Goal: Task Accomplishment & Management: Use online tool/utility

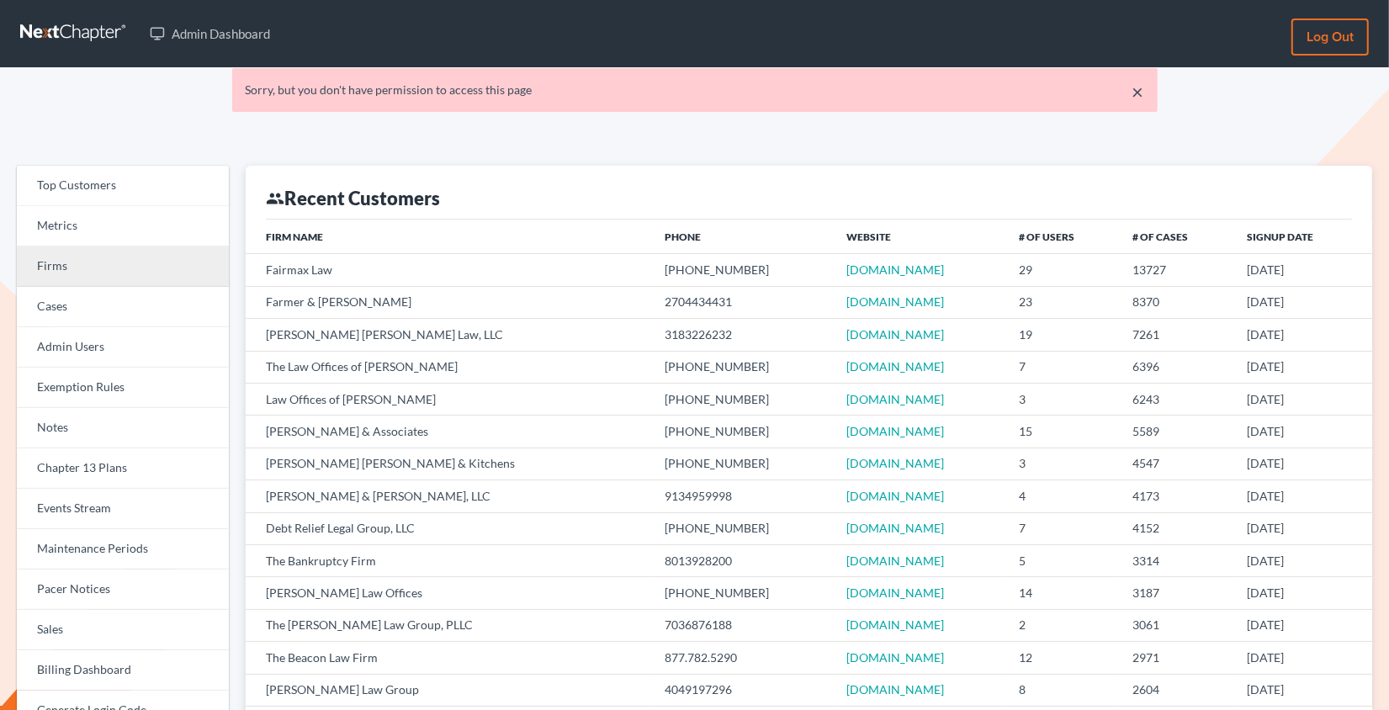
click at [156, 279] on link "Firms" at bounding box center [123, 266] width 212 height 40
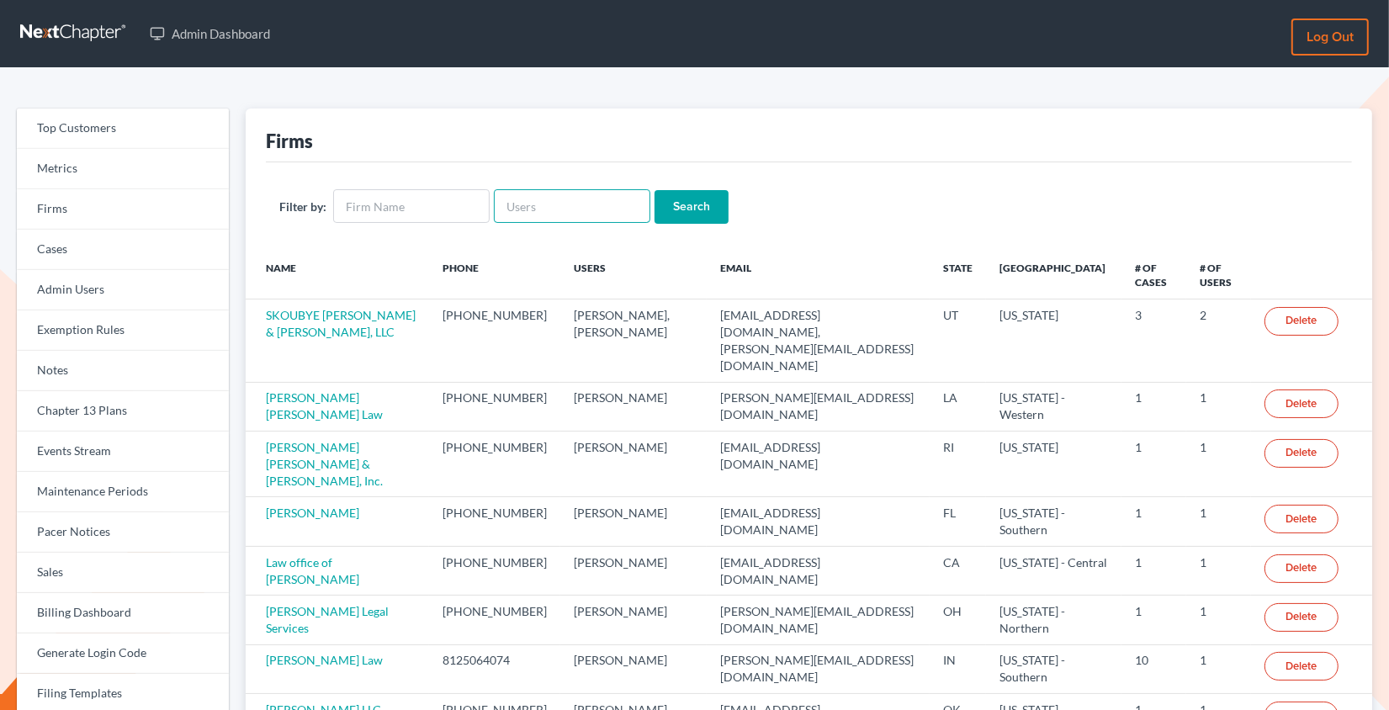
click at [538, 213] on input "text" at bounding box center [572, 206] width 156 height 34
paste input "[PERSON_NAME][EMAIL_ADDRESS][PERSON_NAME][DOMAIN_NAME]"
type input "[PERSON_NAME][EMAIL_ADDRESS][PERSON_NAME][DOMAIN_NAME]"
click at [654, 190] on input "Search" at bounding box center [691, 207] width 74 height 34
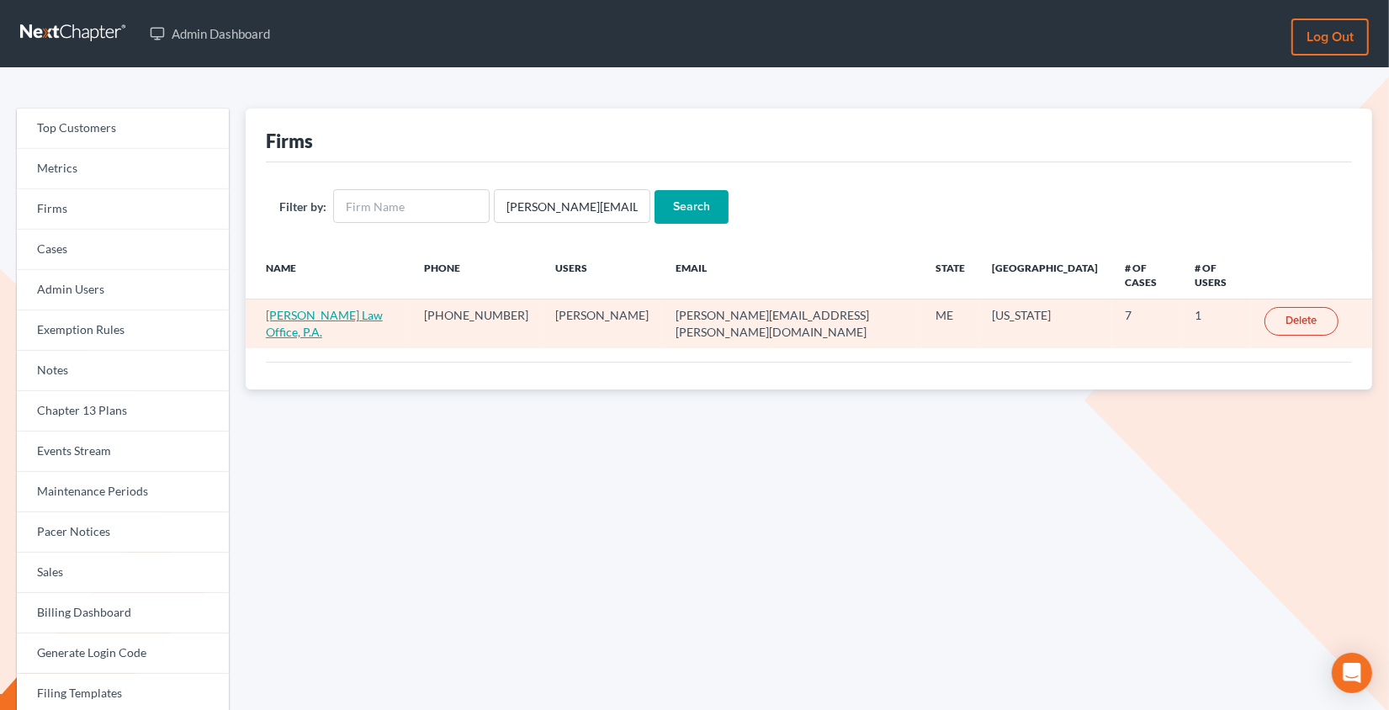
click at [353, 308] on link "Cleary Law Office, P.A." at bounding box center [324, 323] width 117 height 31
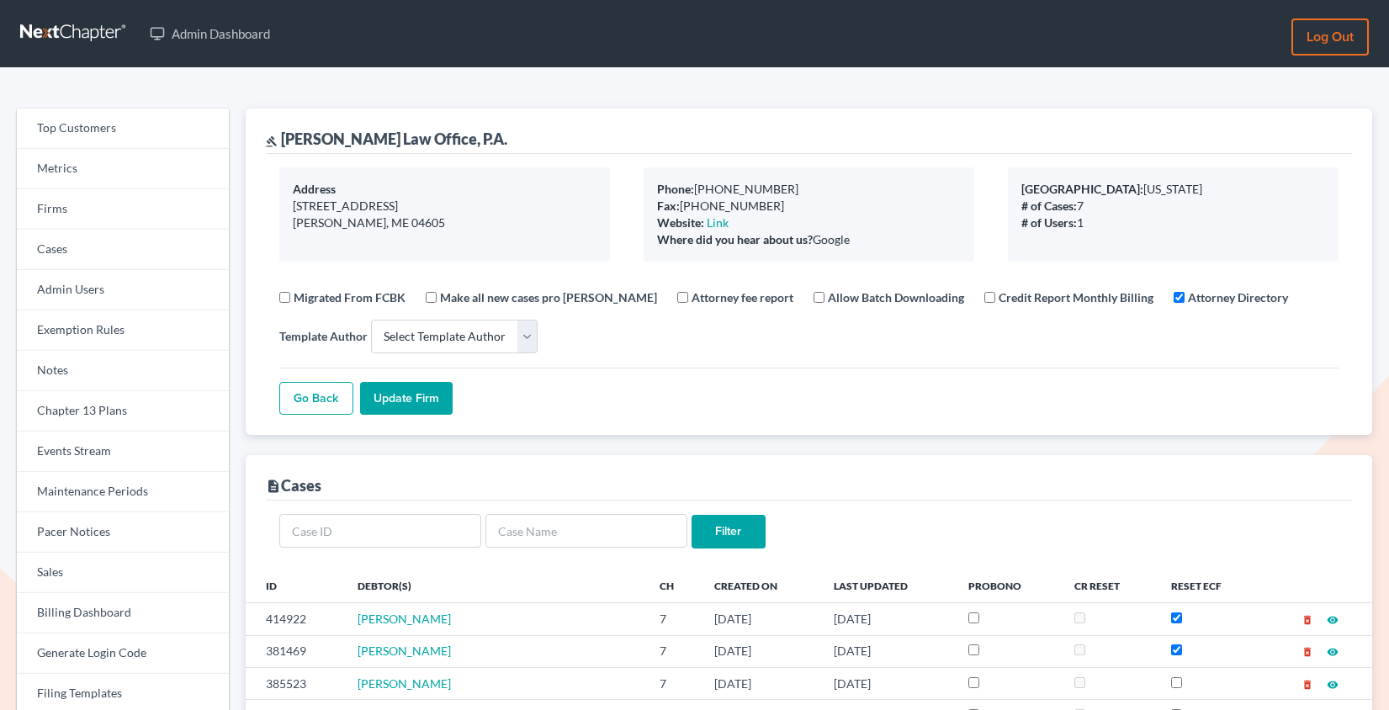
select select
click at [76, 223] on link "Firms" at bounding box center [123, 209] width 212 height 40
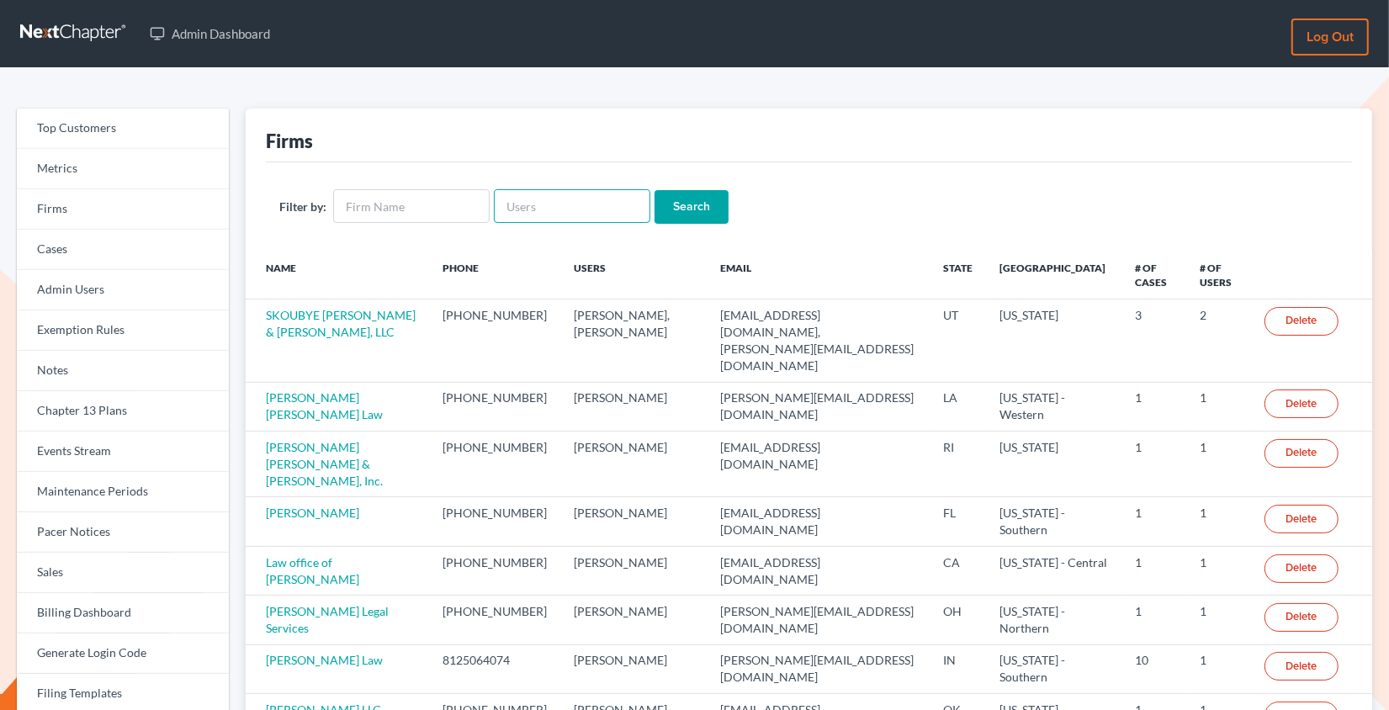
click at [575, 196] on input "text" at bounding box center [572, 206] width 156 height 34
paste input "[PERSON_NAME][EMAIL_ADDRESS][DOMAIN_NAME]"
type input "[PERSON_NAME][EMAIL_ADDRESS][DOMAIN_NAME]"
click at [654, 190] on input "Search" at bounding box center [691, 207] width 74 height 34
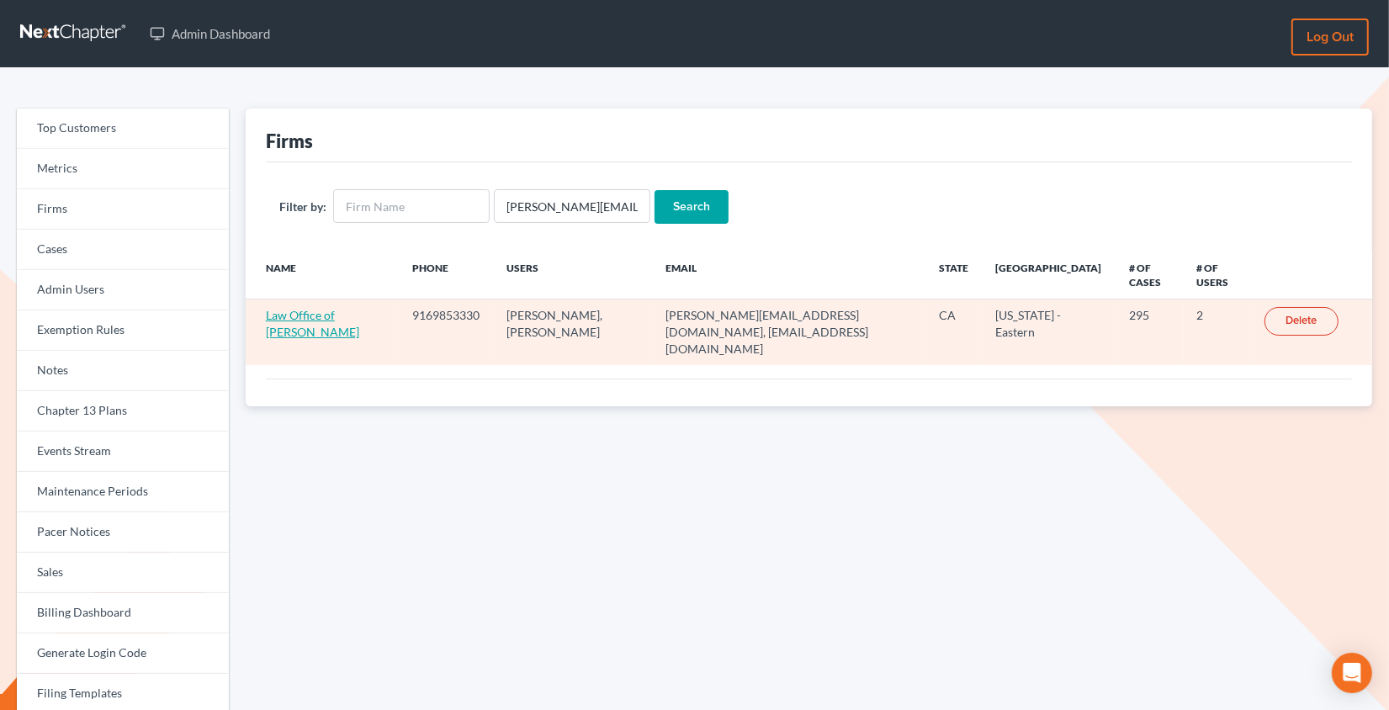
click at [349, 315] on link "Law Office of [PERSON_NAME]" at bounding box center [312, 323] width 93 height 31
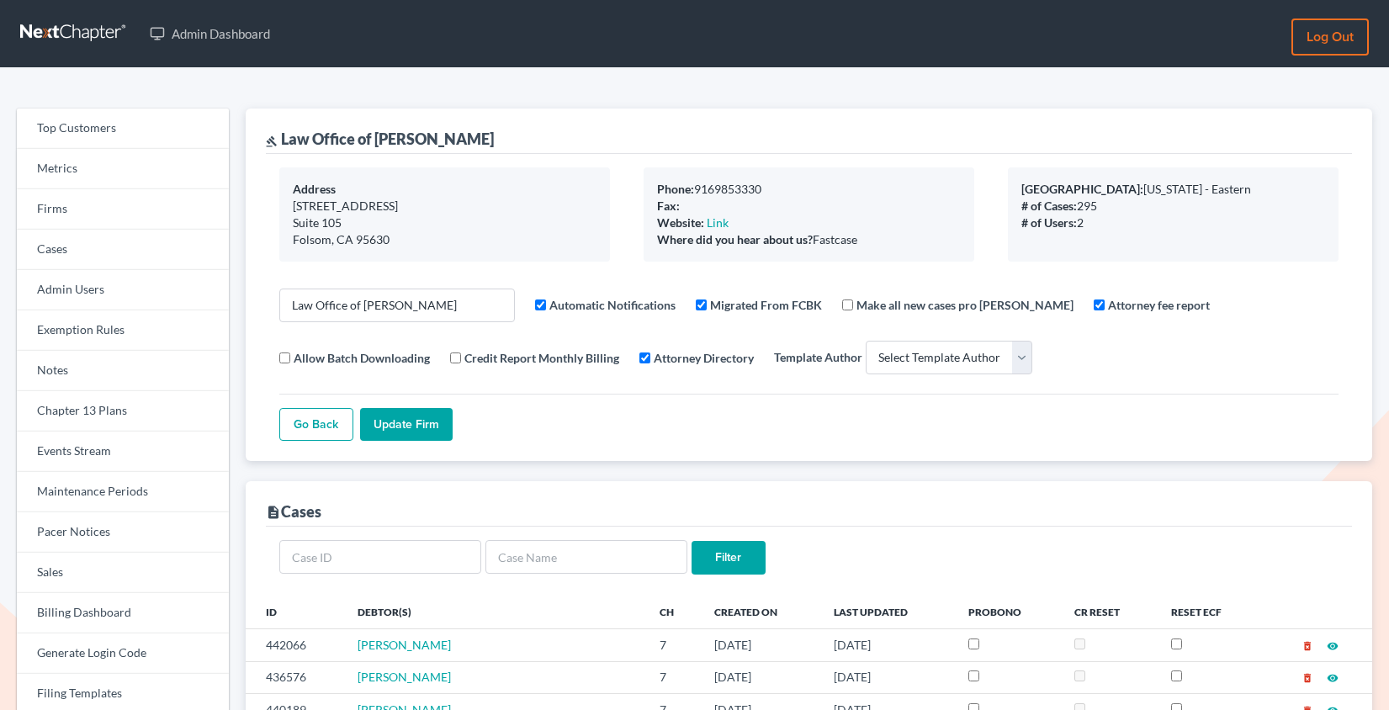
select select
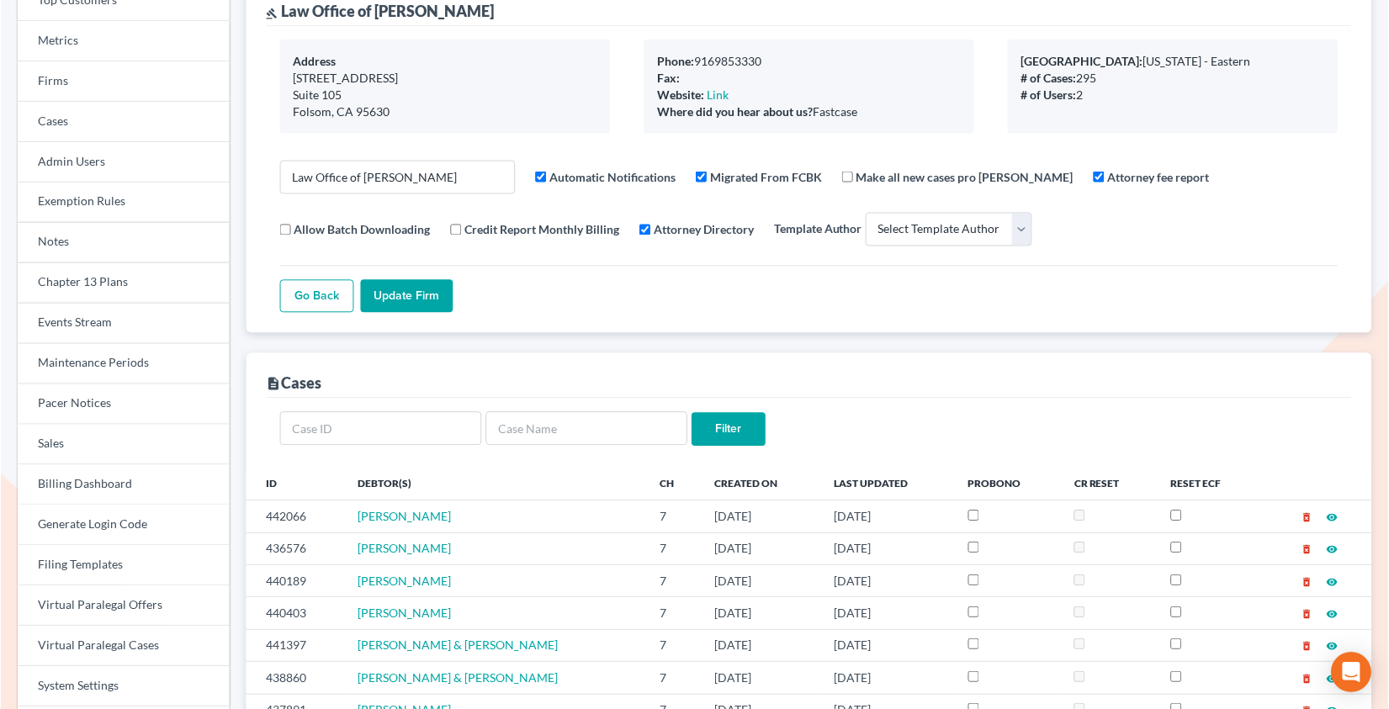
scroll to position [144, 0]
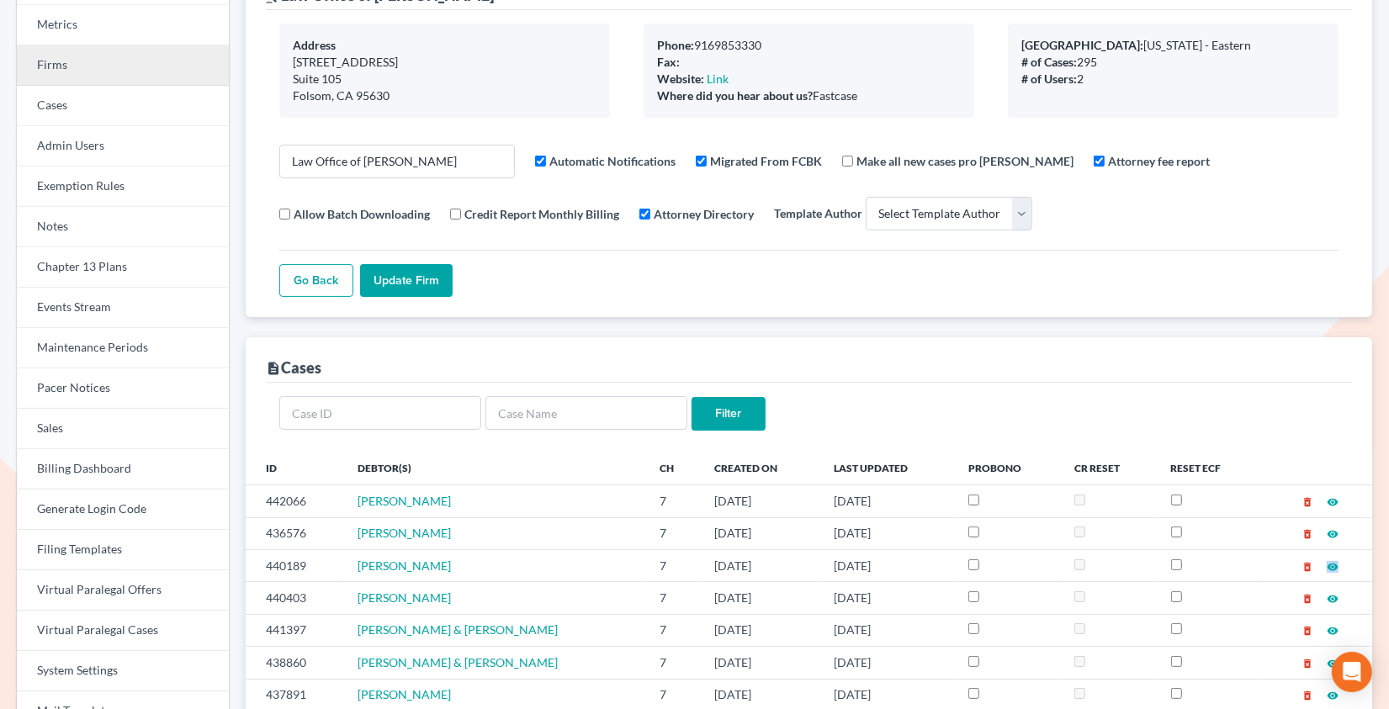
click at [61, 72] on link "Firms" at bounding box center [123, 65] width 212 height 40
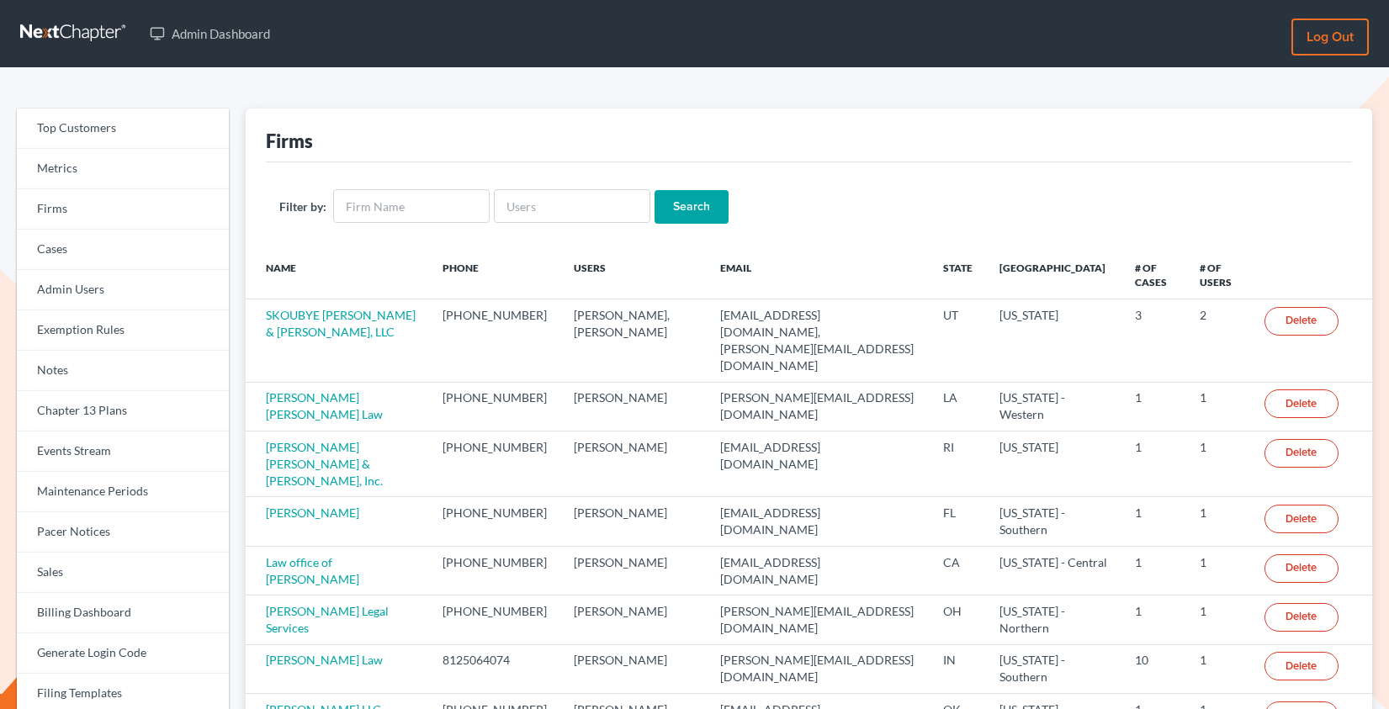
click at [558, 209] on input "text" at bounding box center [572, 206] width 156 height 34
type input "[EMAIL_ADDRESS][DOMAIN_NAME]"
click at [654, 190] on input "Search" at bounding box center [691, 207] width 74 height 34
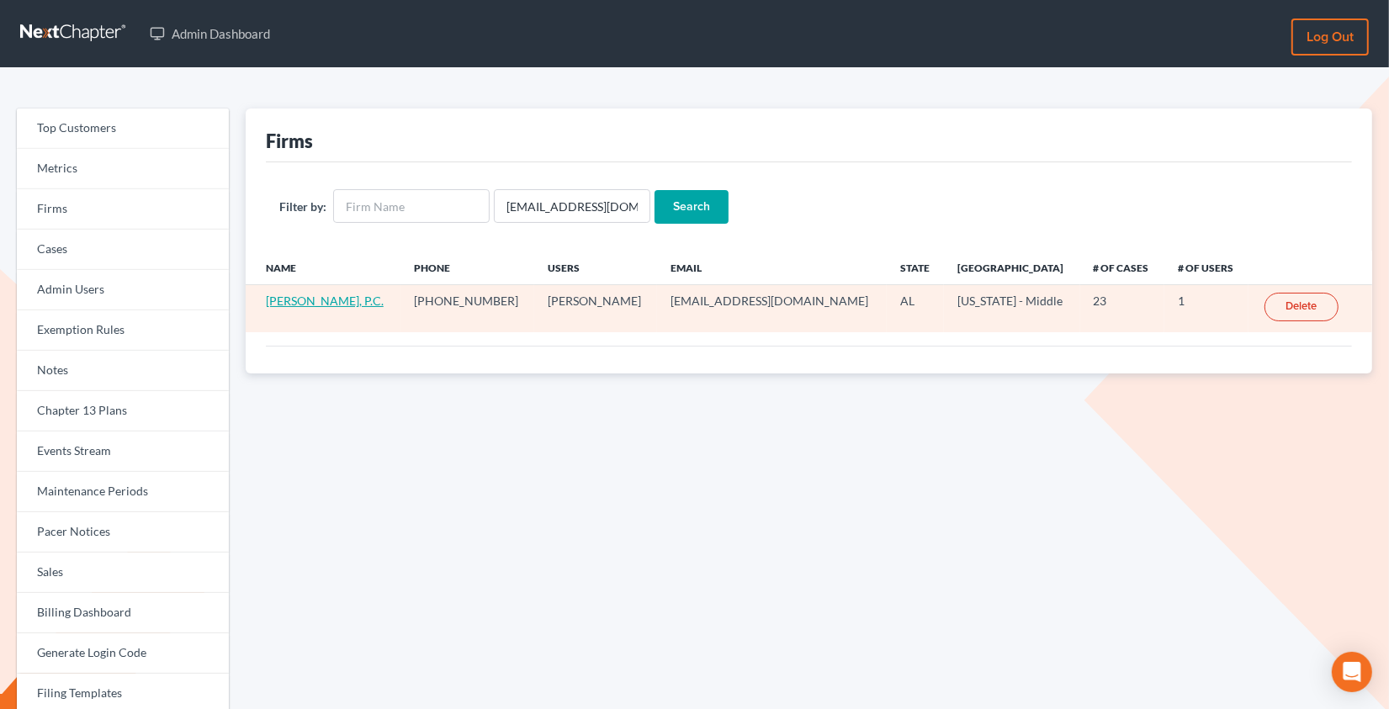
click at [340, 304] on link "Earl Gillian, Jr., P.C." at bounding box center [325, 301] width 118 height 14
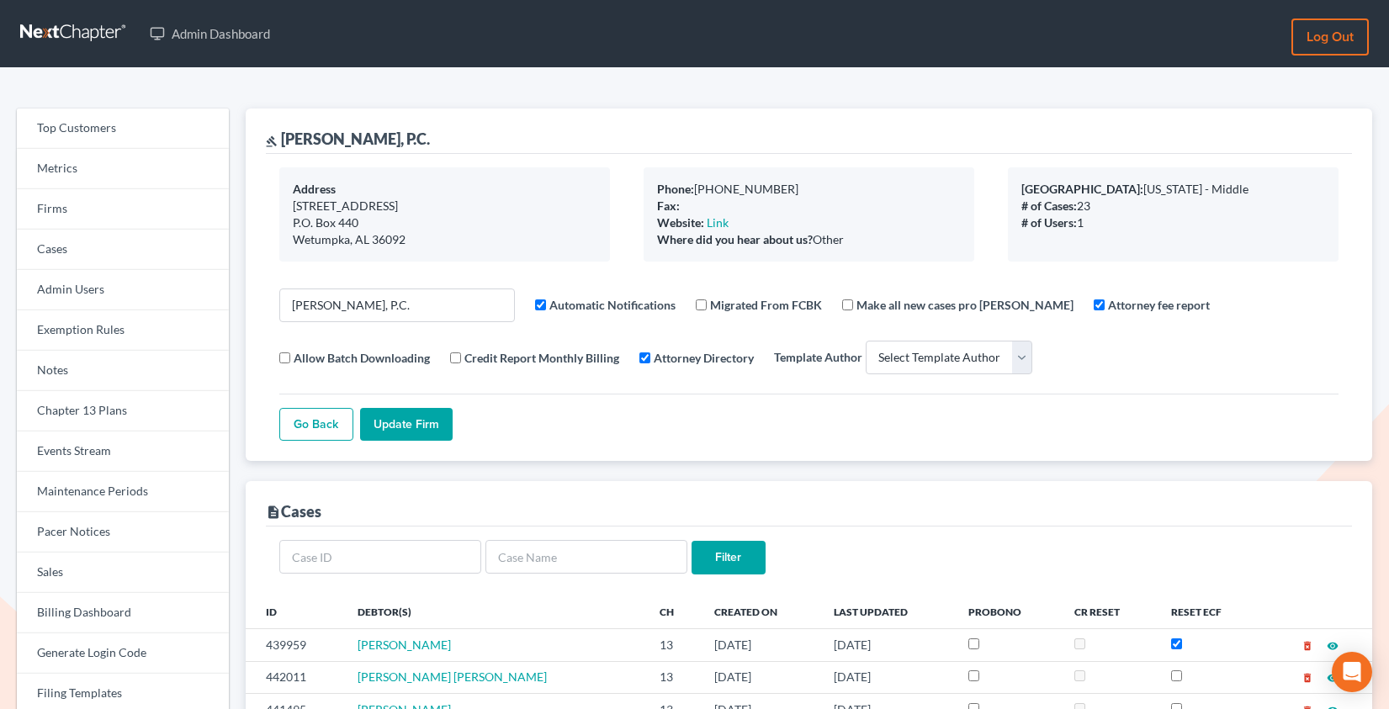
select select
click at [121, 216] on link "Firms" at bounding box center [123, 209] width 212 height 40
select select
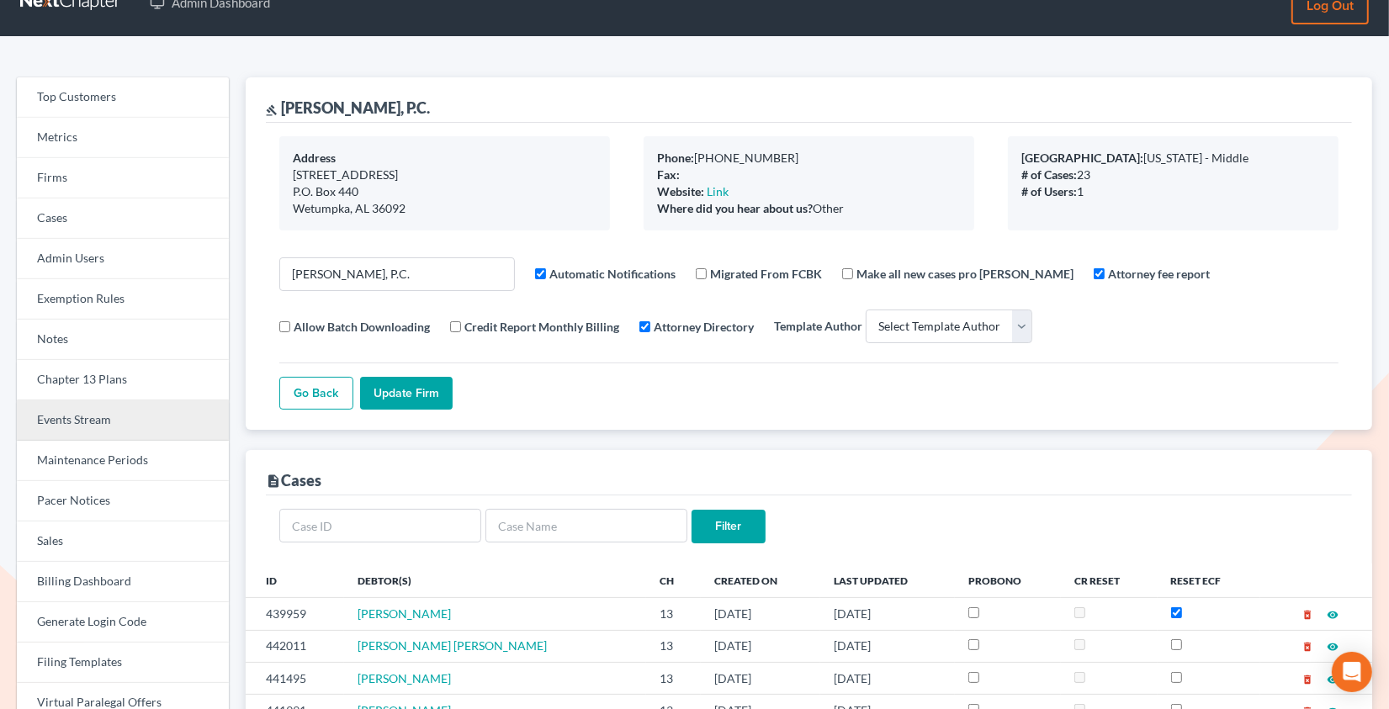
click at [111, 431] on link "Events Stream" at bounding box center [123, 420] width 212 height 40
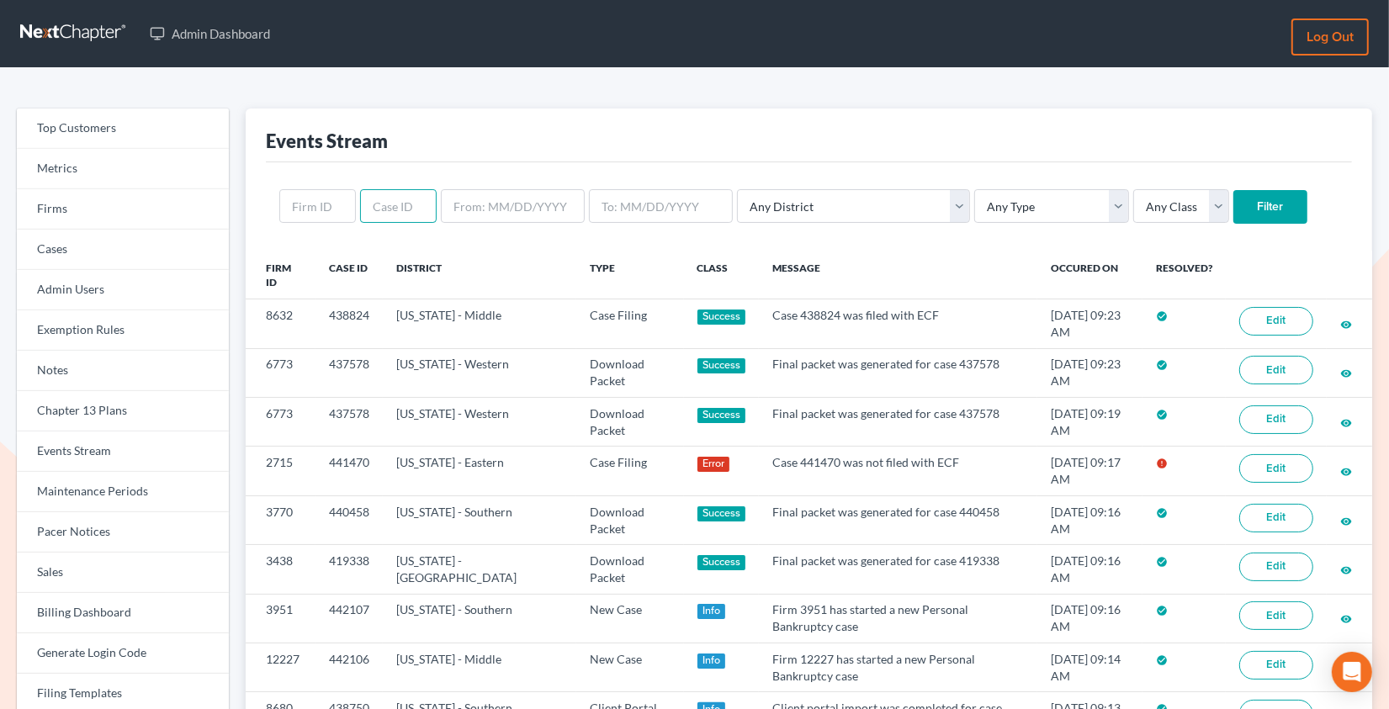
click at [369, 213] on input "text" at bounding box center [398, 206] width 77 height 34
paste input "12321"
type input "12321"
click at [319, 194] on input "text" at bounding box center [317, 206] width 77 height 34
paste input "12321"
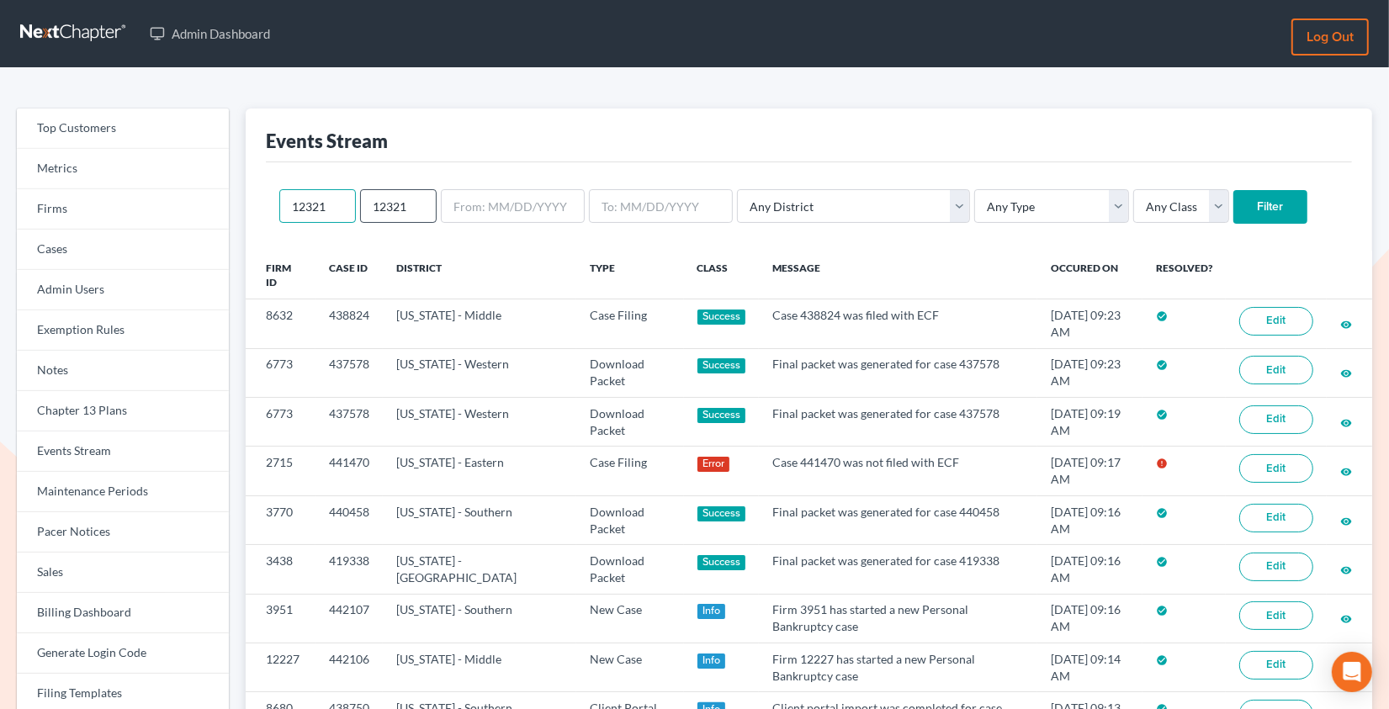
type input "12321"
click at [392, 209] on input "12321" at bounding box center [398, 206] width 77 height 34
click at [1233, 190] on input "Filter" at bounding box center [1270, 207] width 74 height 34
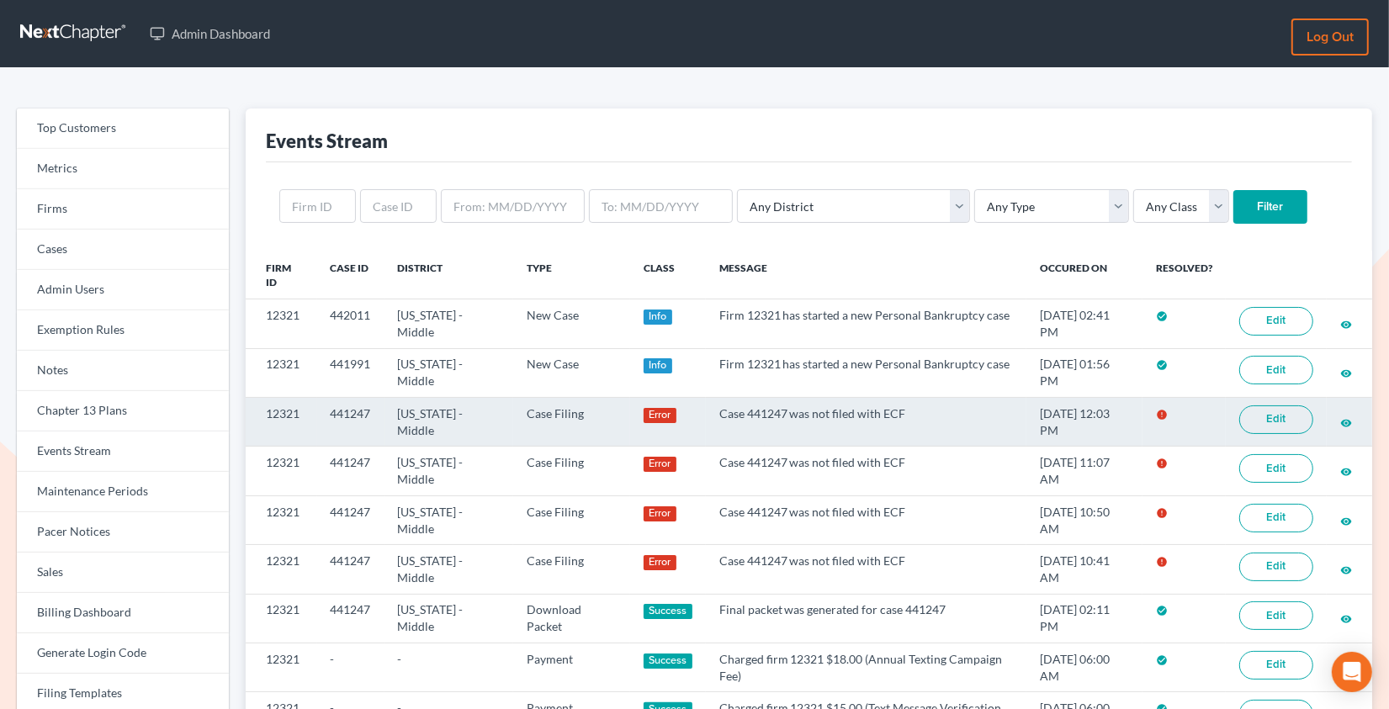
click at [1271, 426] on link "Edit" at bounding box center [1276, 419] width 74 height 29
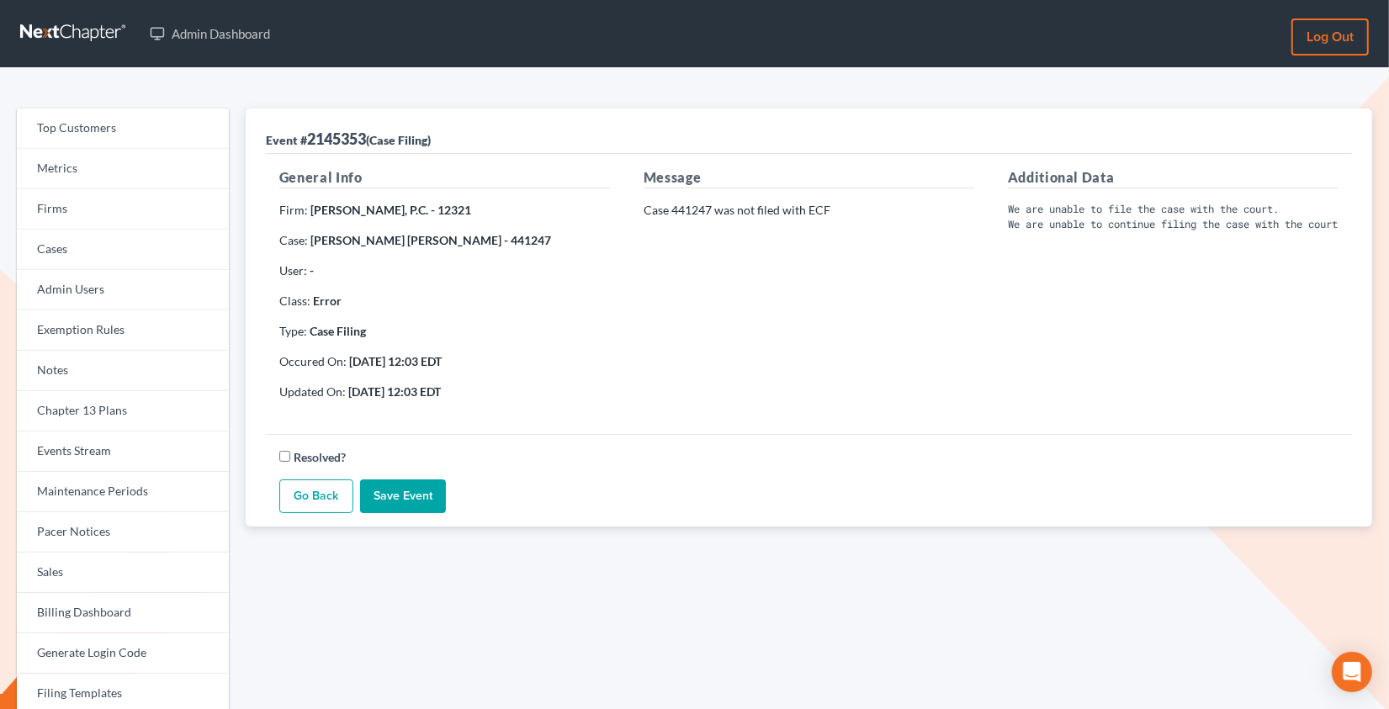
click at [464, 235] on strong "[PERSON_NAME] [PERSON_NAME] - 441247" at bounding box center [430, 240] width 241 height 14
click at [464, 235] on strong "William Parker Ward - 441247" at bounding box center [430, 240] width 241 height 14
copy strong "441247"
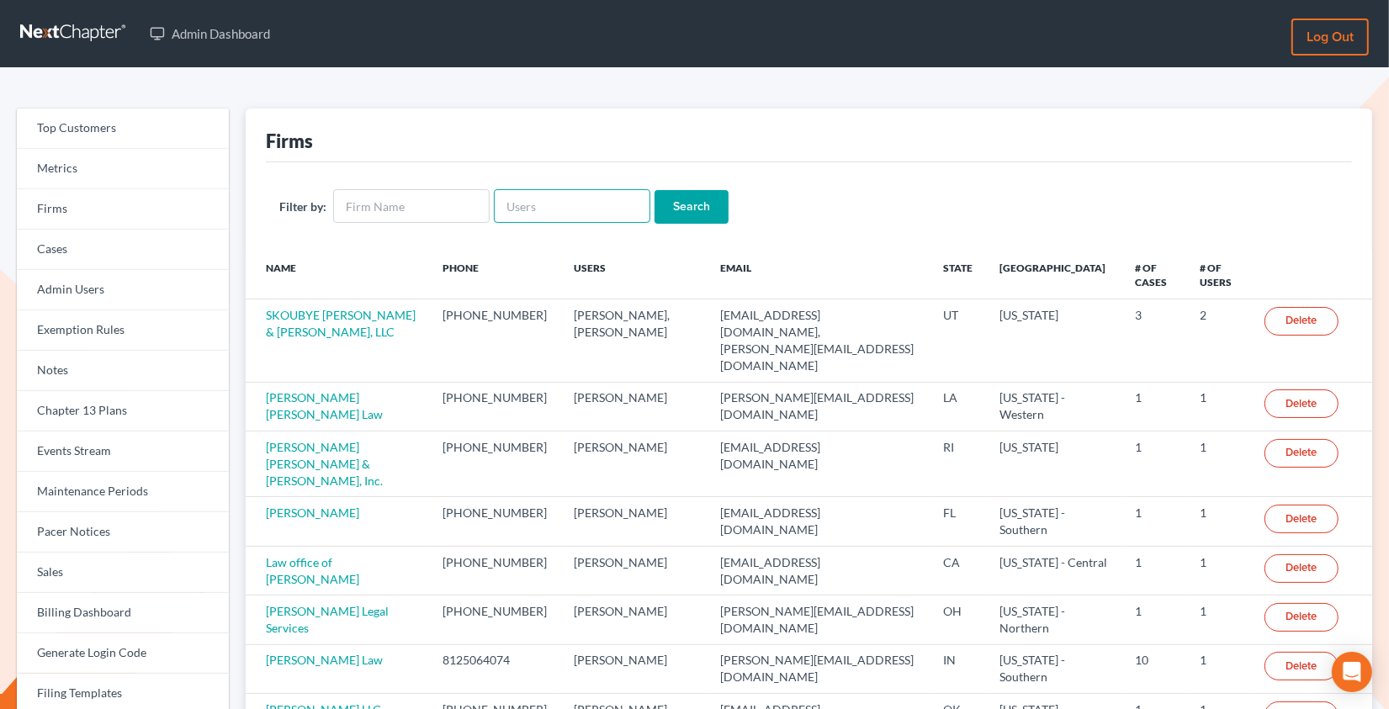
click at [537, 214] on input "text" at bounding box center [572, 206] width 156 height 34
paste input "[EMAIL_ADDRESS][PERSON_NAME][DOMAIN_NAME]"
type input "[EMAIL_ADDRESS][PERSON_NAME][DOMAIN_NAME]"
click at [654, 190] on input "Search" at bounding box center [691, 207] width 74 height 34
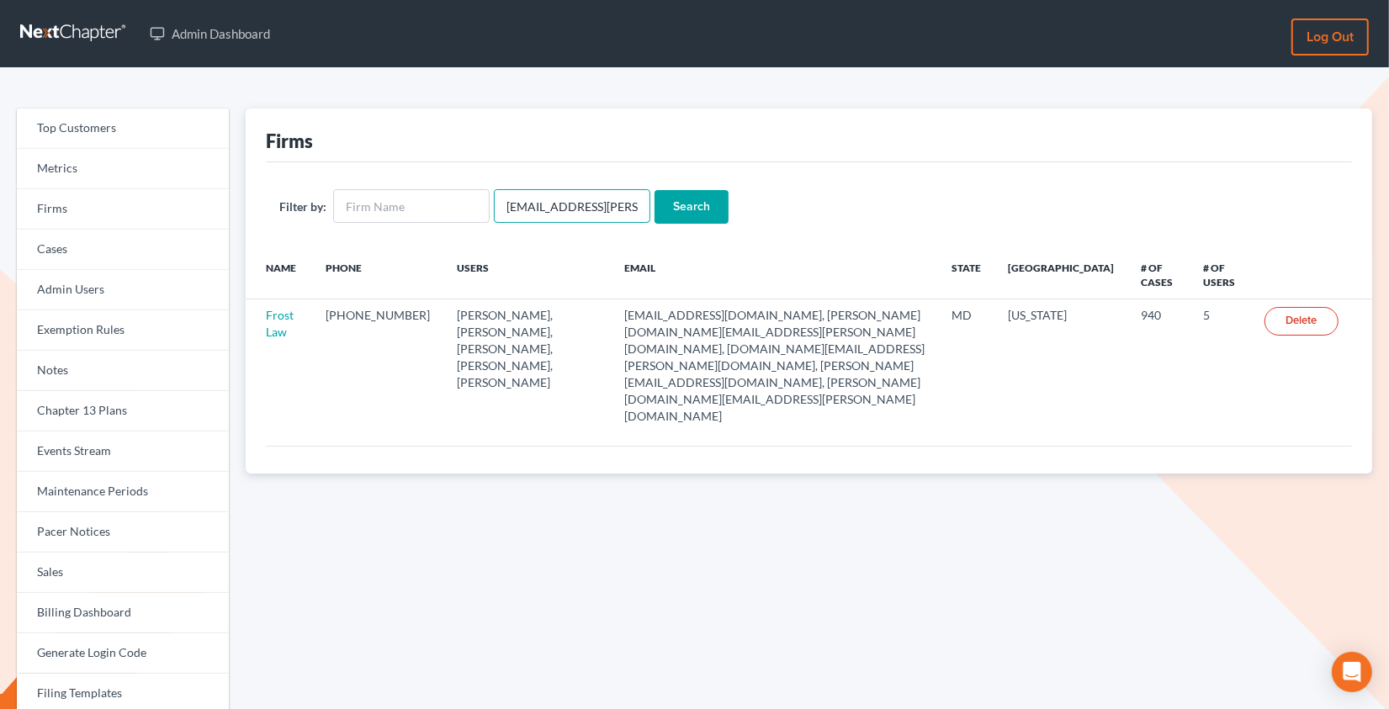
click at [533, 209] on input "[EMAIL_ADDRESS][PERSON_NAME][DOMAIN_NAME]" at bounding box center [572, 206] width 156 height 34
click at [533, 209] on input "alon.nager@frosttaxlaw.com" at bounding box center [572, 206] width 156 height 34
paste input "manilyngracegarcia@gmail"
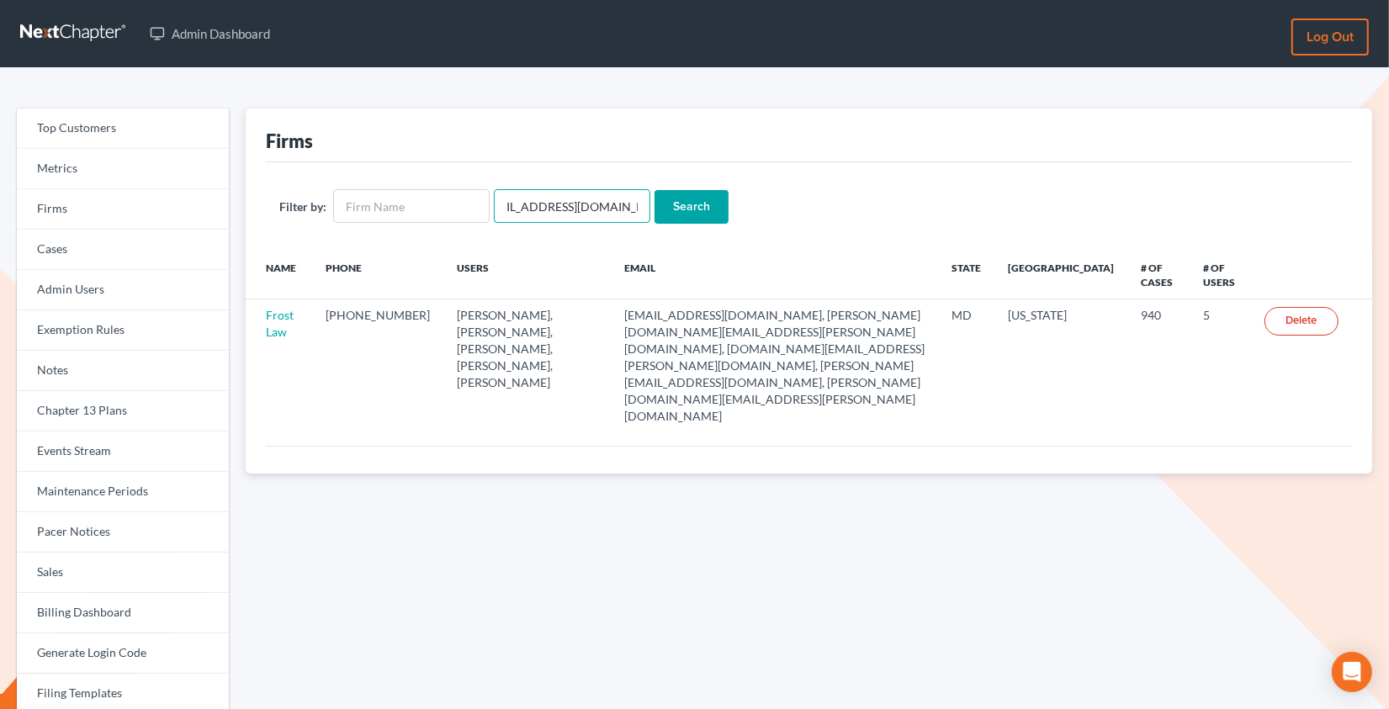
type input "[EMAIL_ADDRESS][DOMAIN_NAME]"
click at [654, 190] on input "Search" at bounding box center [691, 207] width 74 height 34
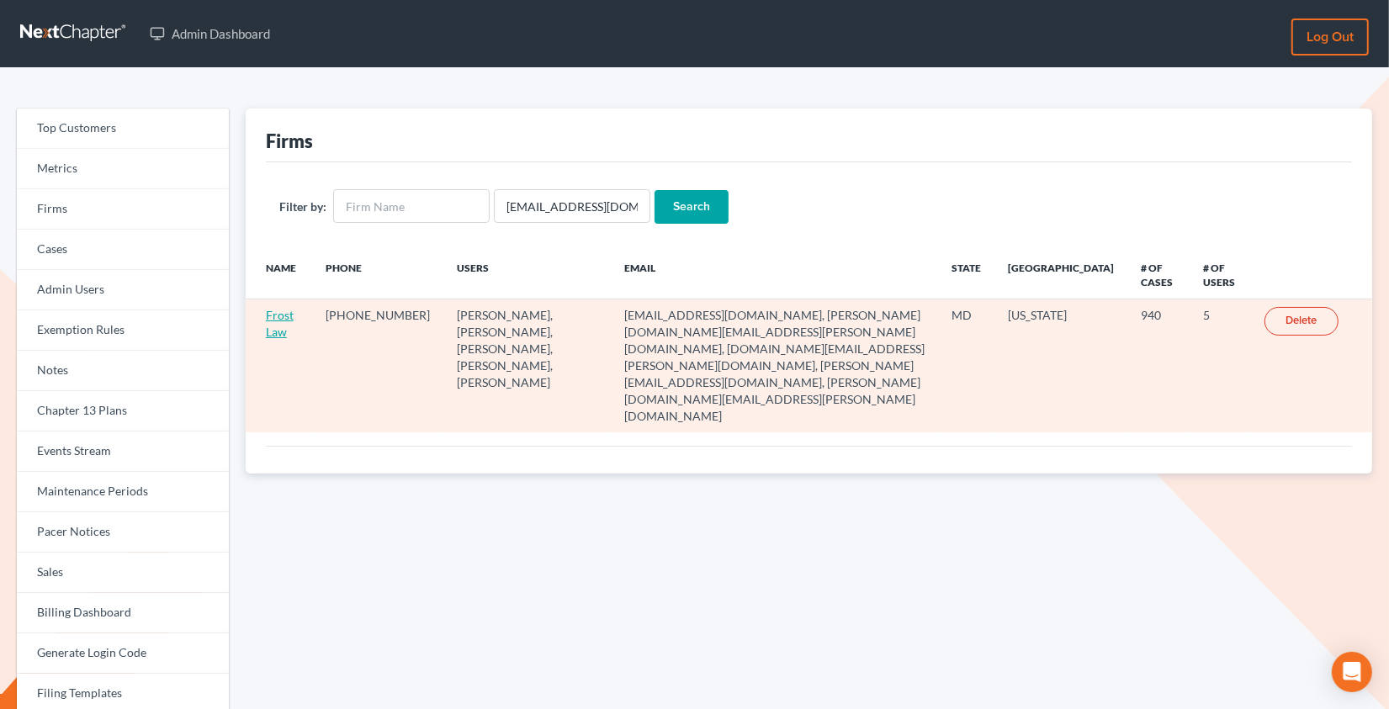
click at [279, 318] on link "Frost Law" at bounding box center [280, 323] width 28 height 31
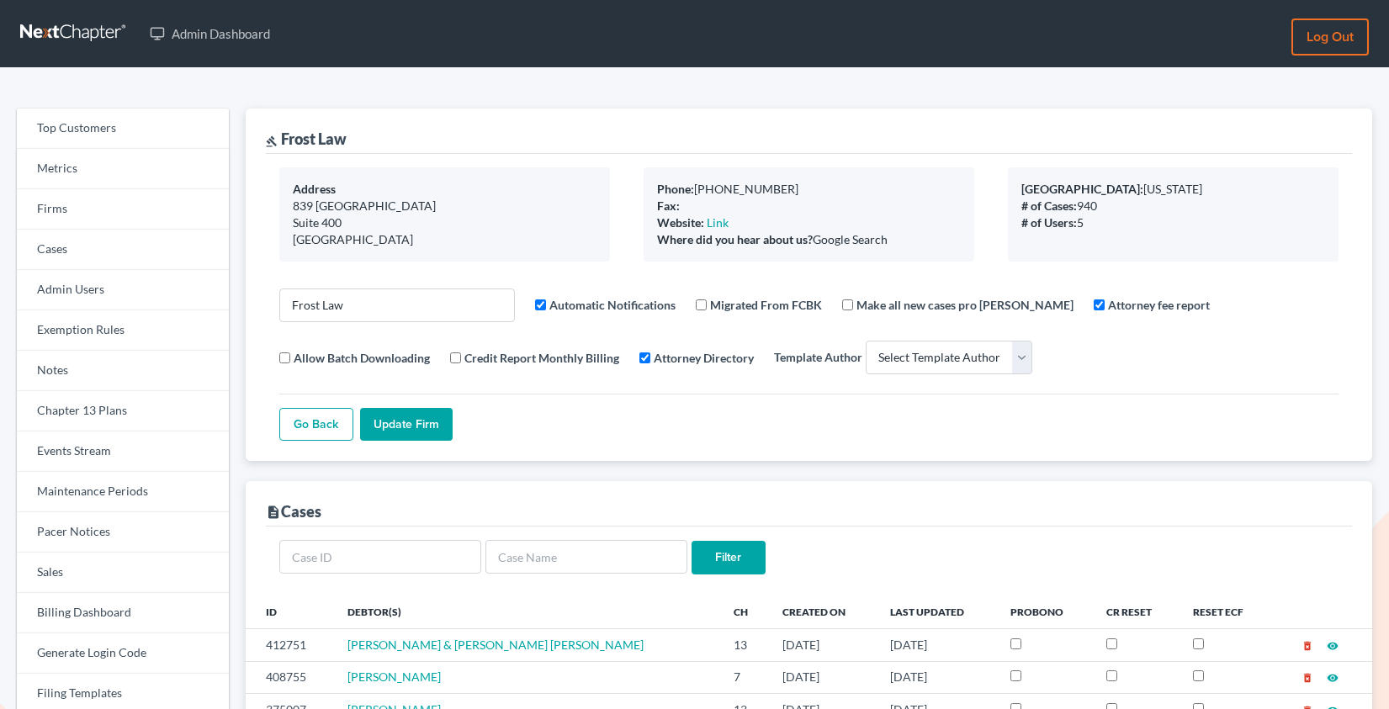
select select
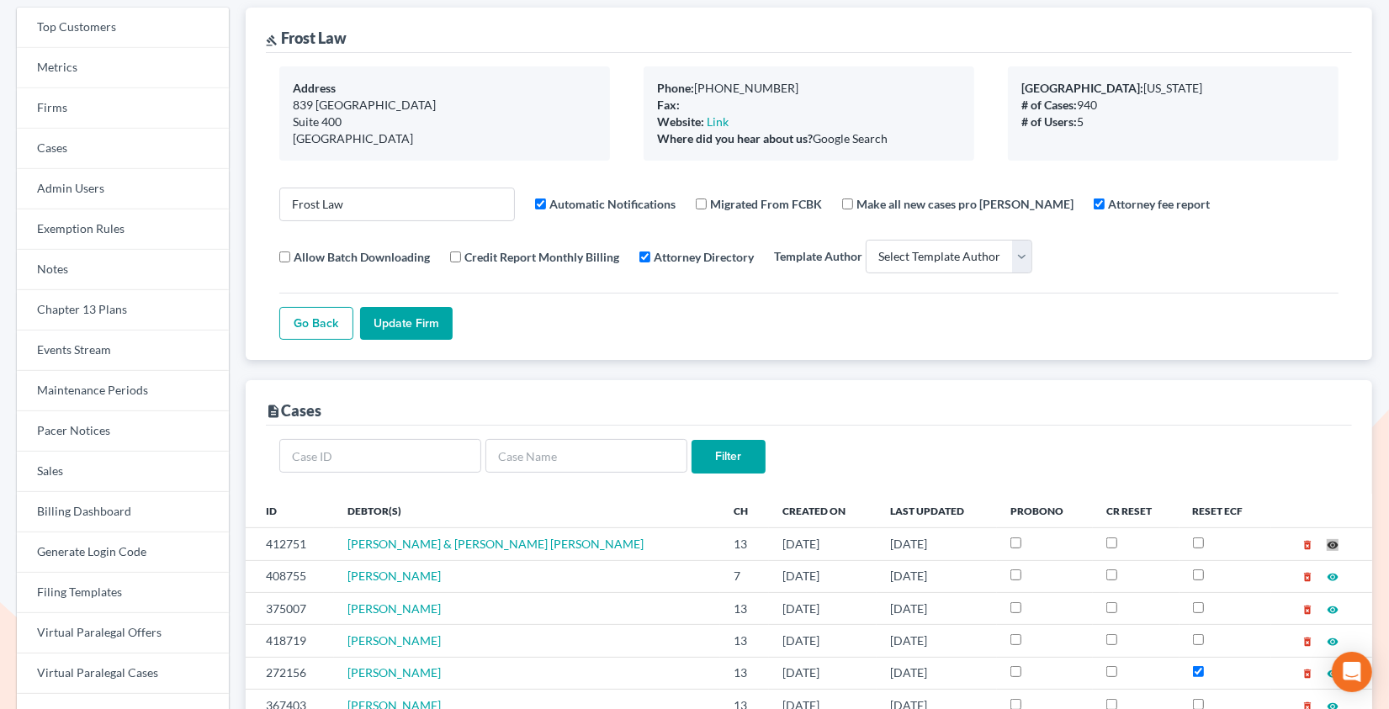
scroll to position [119, 0]
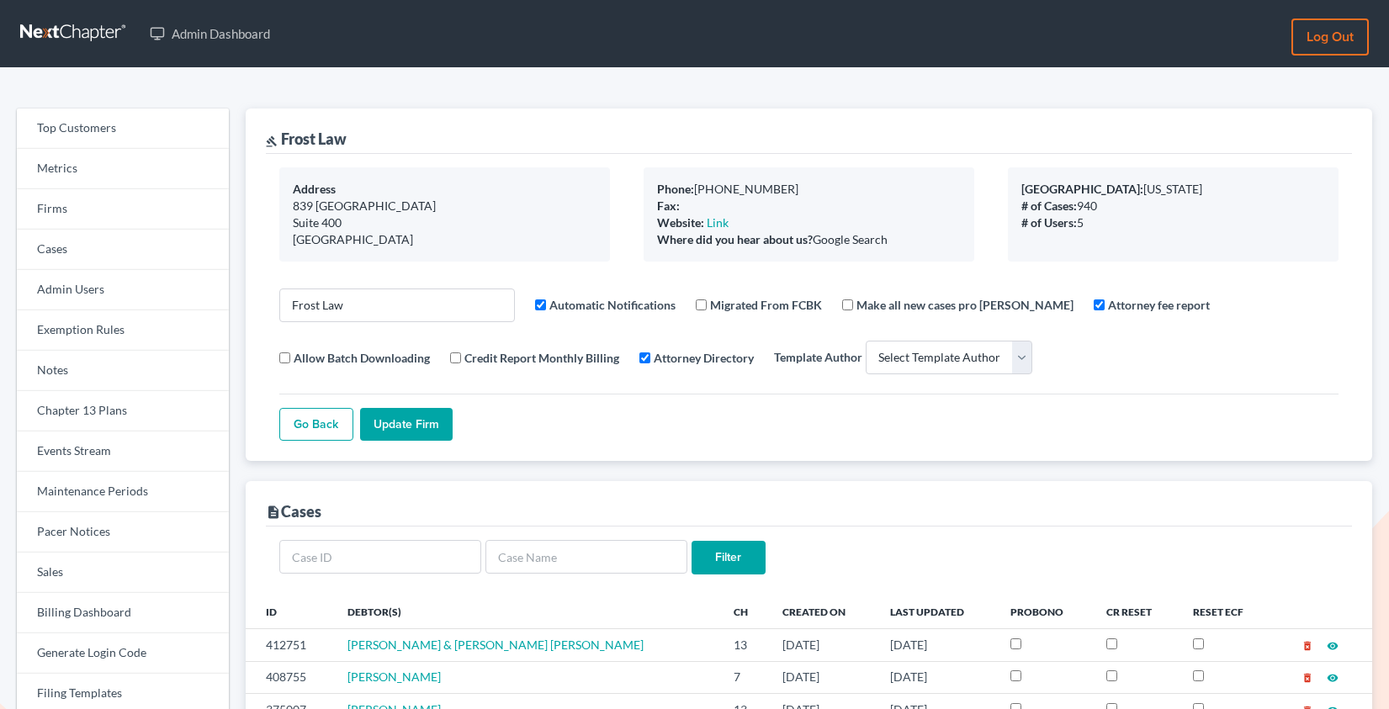
select select
click at [103, 204] on link "Firms" at bounding box center [123, 209] width 212 height 40
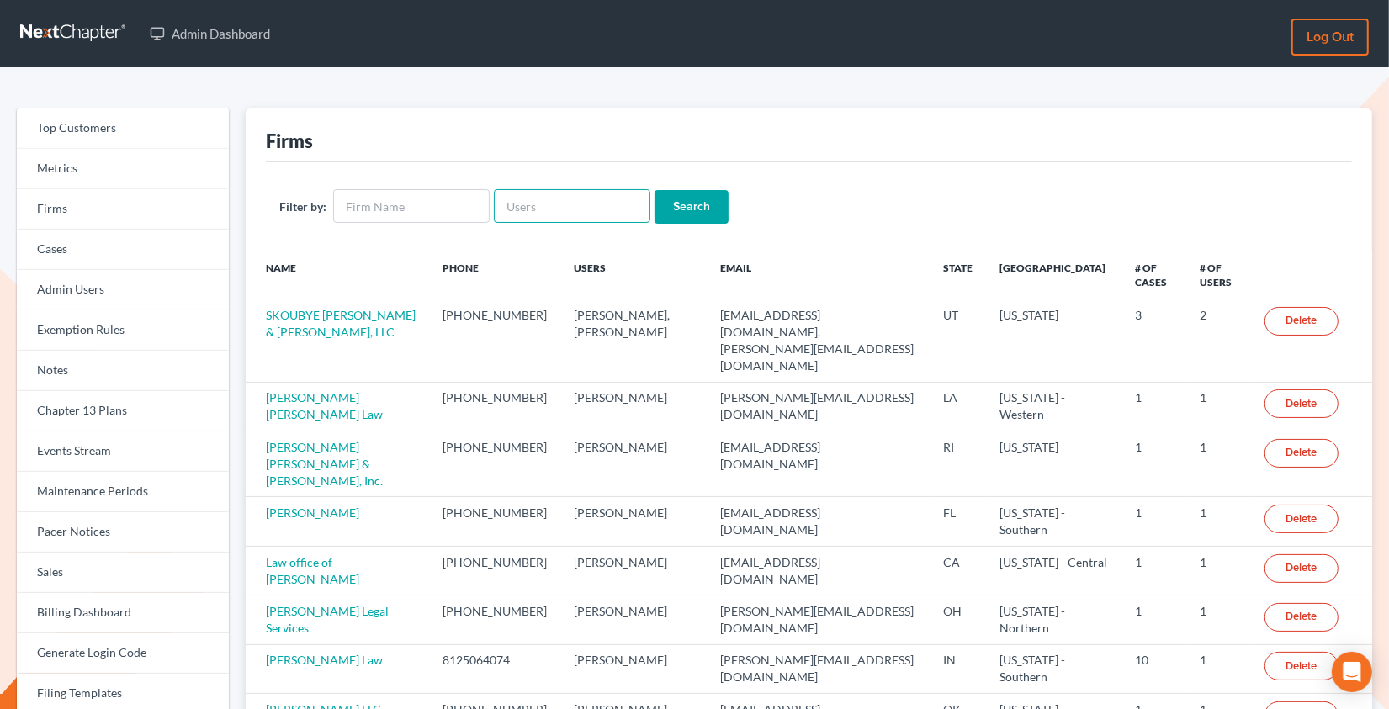
click at [551, 214] on input "text" at bounding box center [572, 206] width 156 height 34
paste input "manilyngracegarcia@gmail.com"
type input "manilyngracegarcia@gmail.com"
click at [654, 190] on input "Search" at bounding box center [691, 207] width 74 height 34
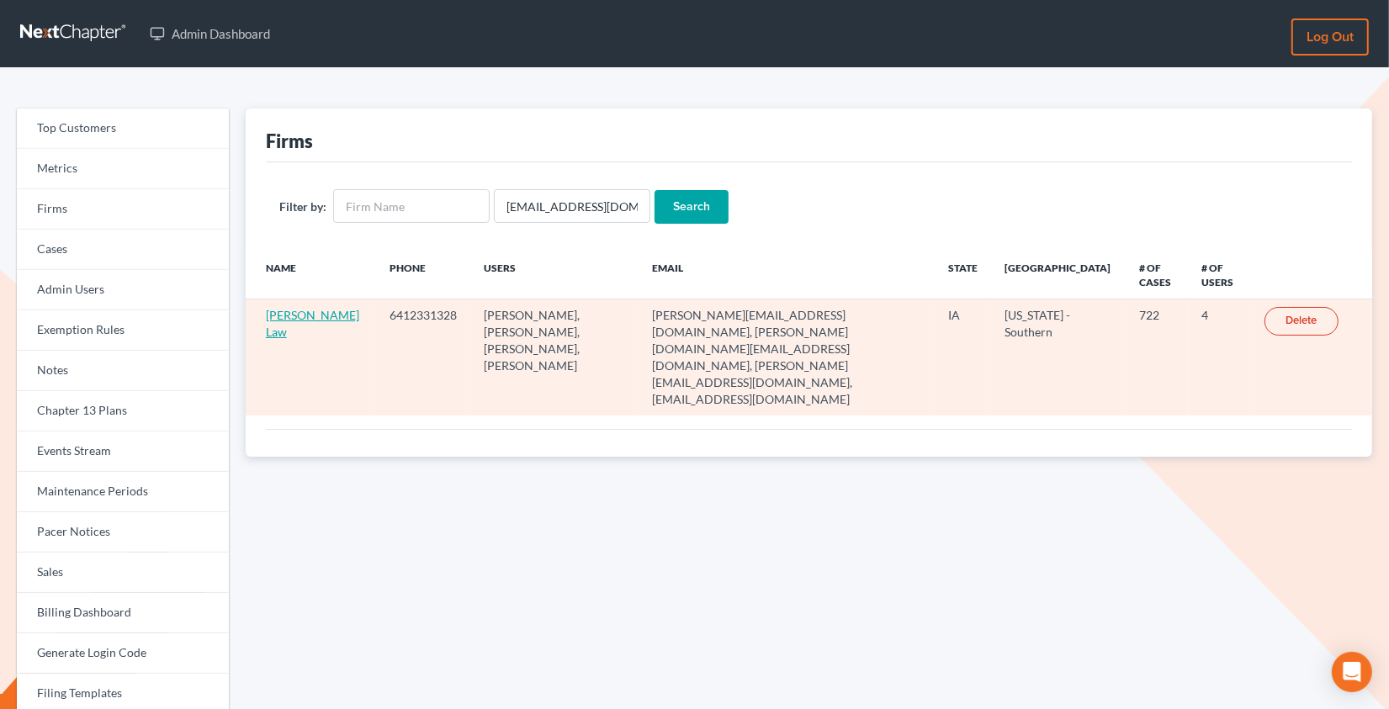
click at [280, 315] on link "[PERSON_NAME] Law" at bounding box center [312, 323] width 93 height 31
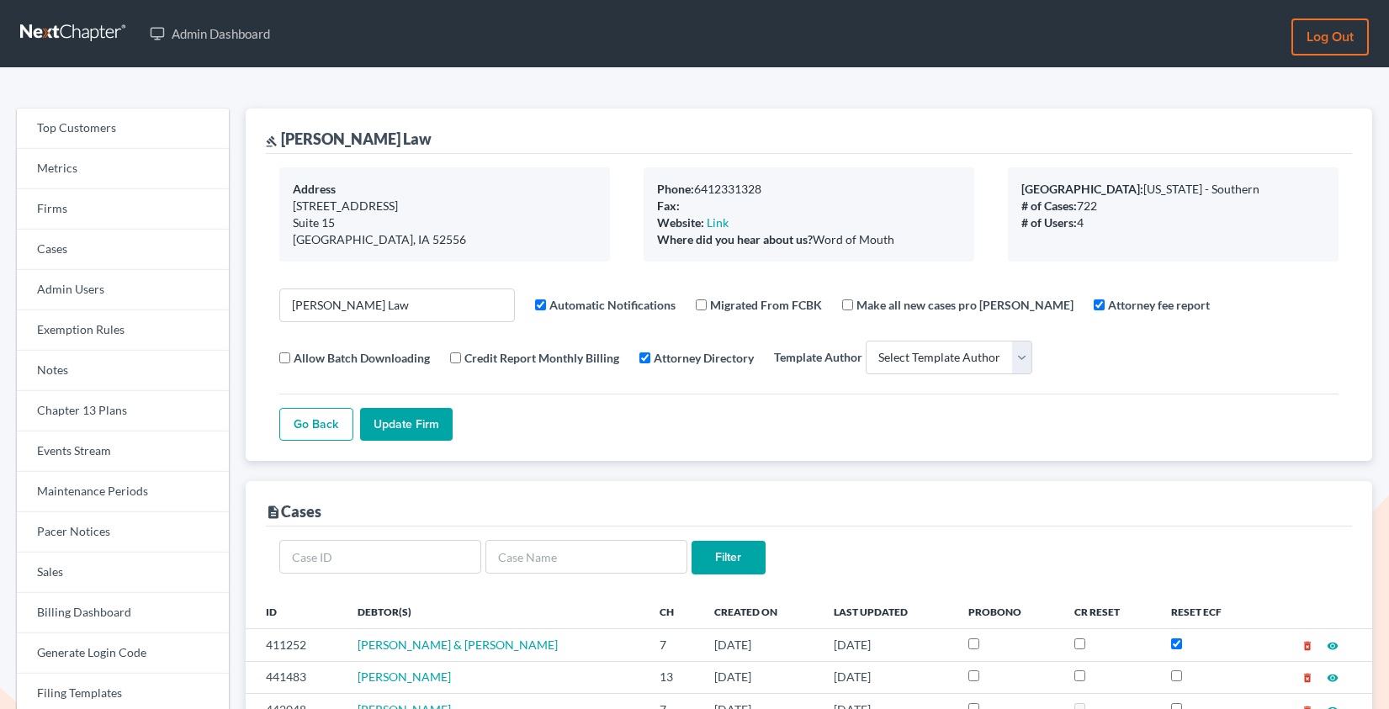
select select
click at [99, 212] on link "Firms" at bounding box center [123, 209] width 212 height 40
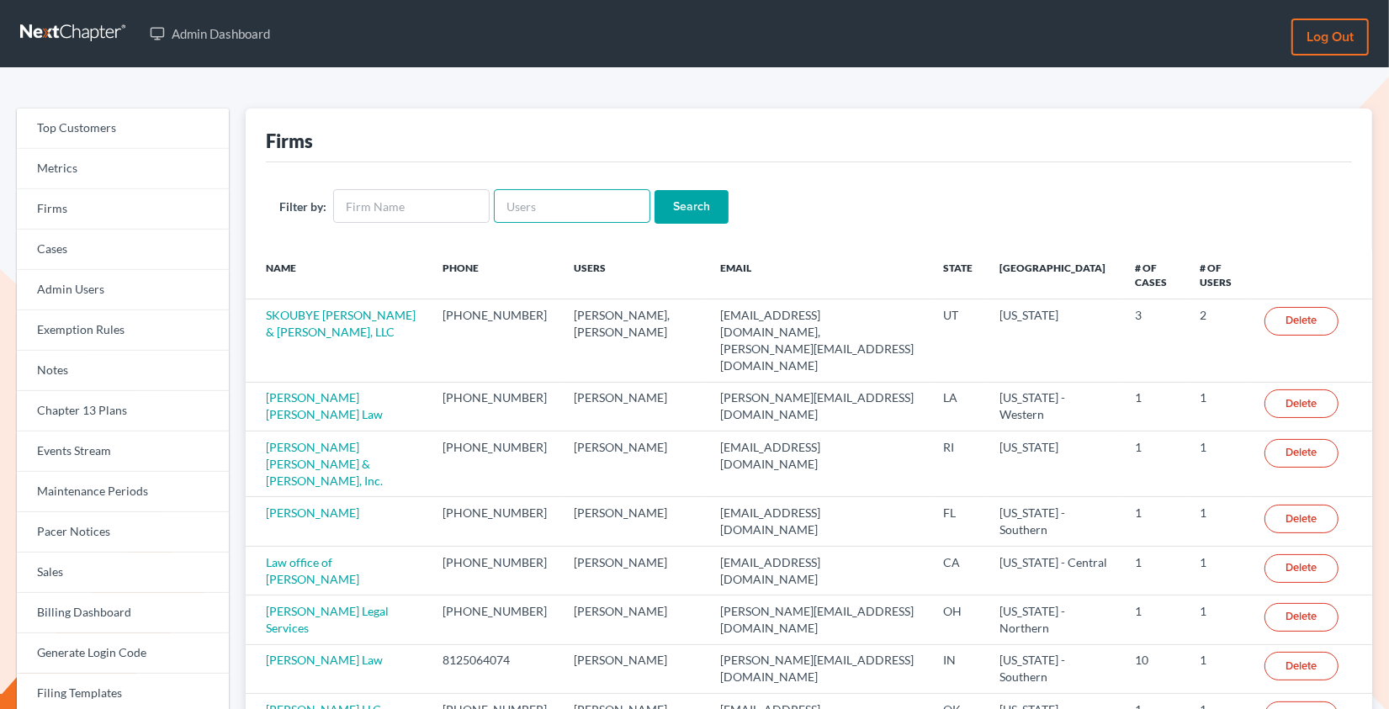
click at [530, 205] on input "text" at bounding box center [572, 206] width 156 height 34
paste input "[EMAIL_ADDRESS][DOMAIN_NAME]"
type input "[EMAIL_ADDRESS][DOMAIN_NAME]"
click at [654, 190] on input "Search" at bounding box center [691, 207] width 74 height 34
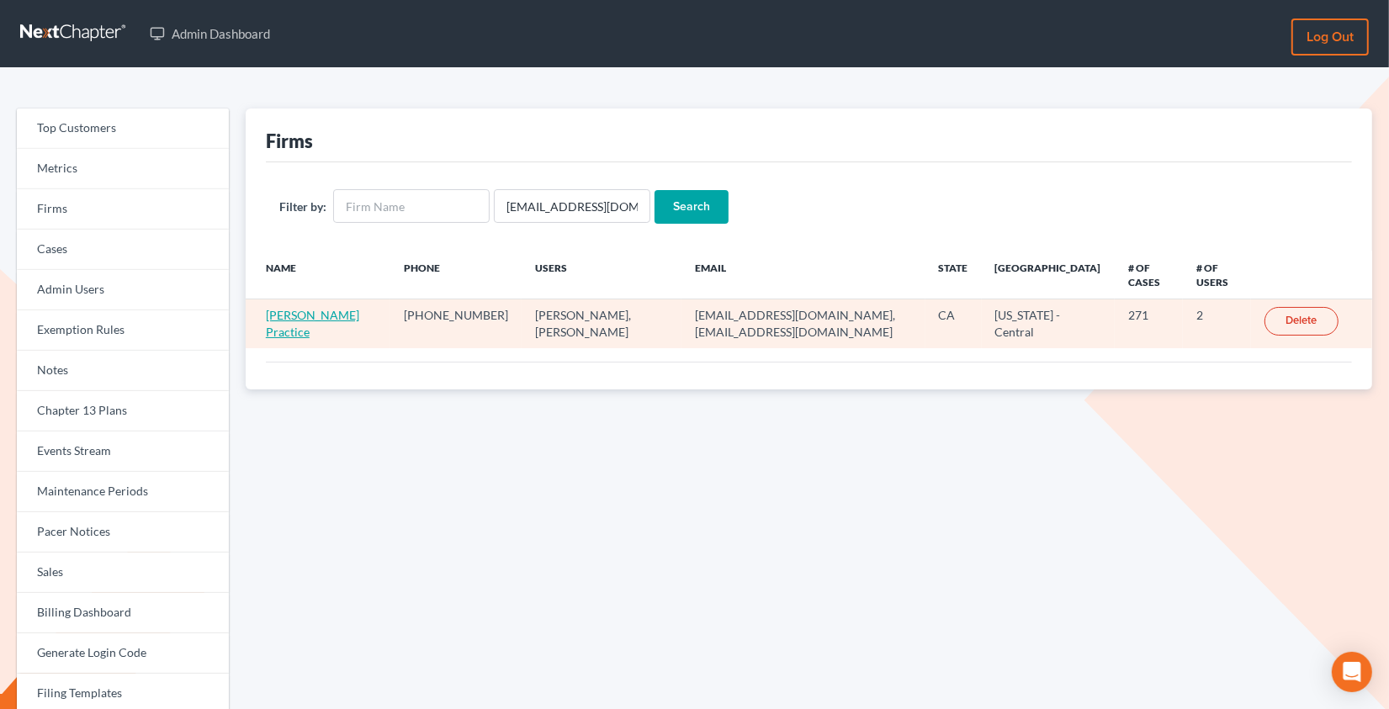
click at [310, 318] on link "[PERSON_NAME] Practice" at bounding box center [312, 323] width 93 height 31
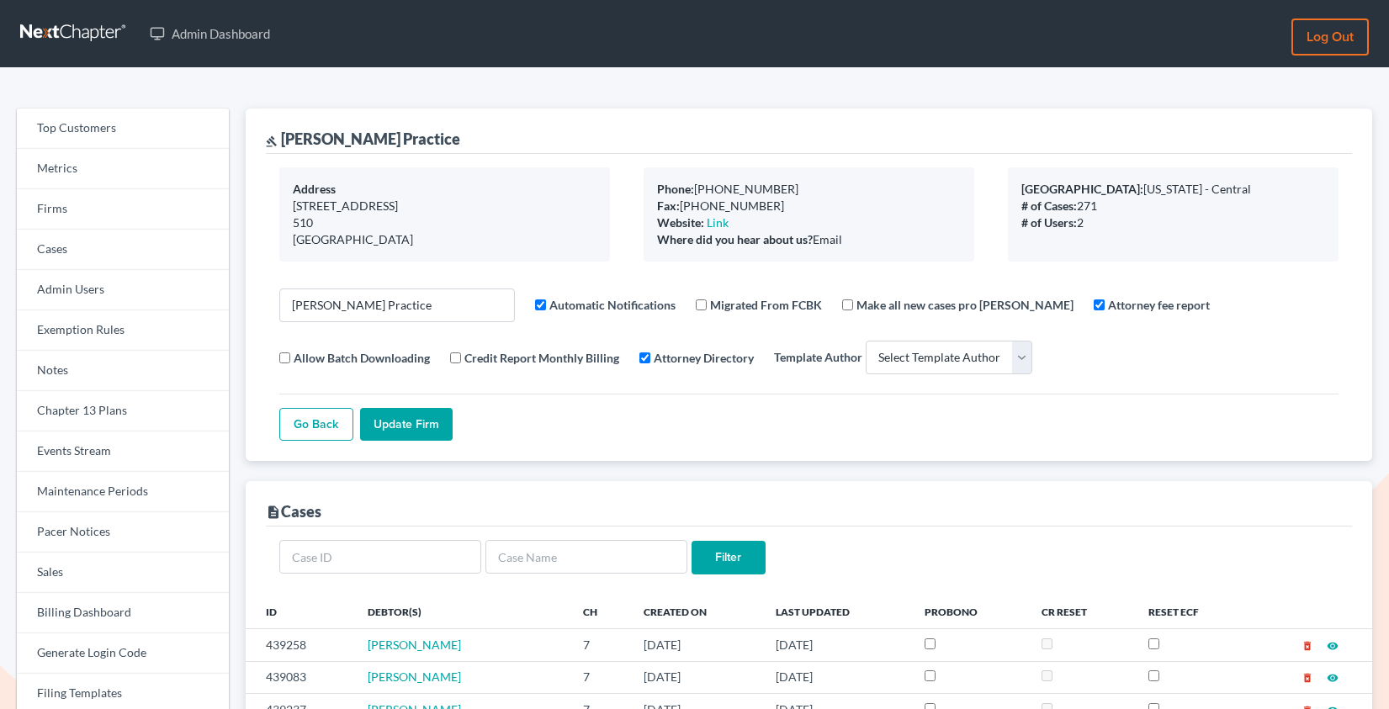
select select
click at [106, 203] on link "Firms" at bounding box center [123, 209] width 212 height 40
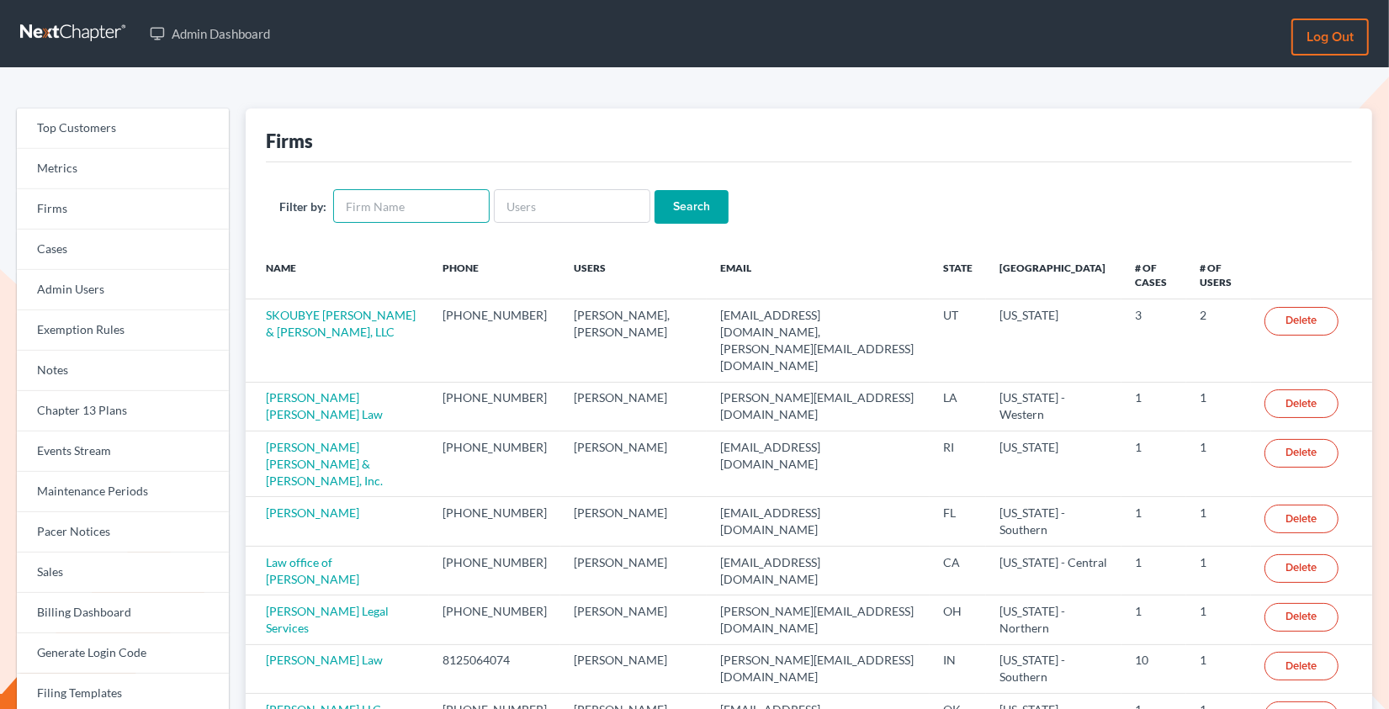
click at [435, 202] on input "text" at bounding box center [411, 206] width 156 height 34
type input "[PERSON_NAME]"
click at [654, 190] on input "Search" at bounding box center [691, 207] width 74 height 34
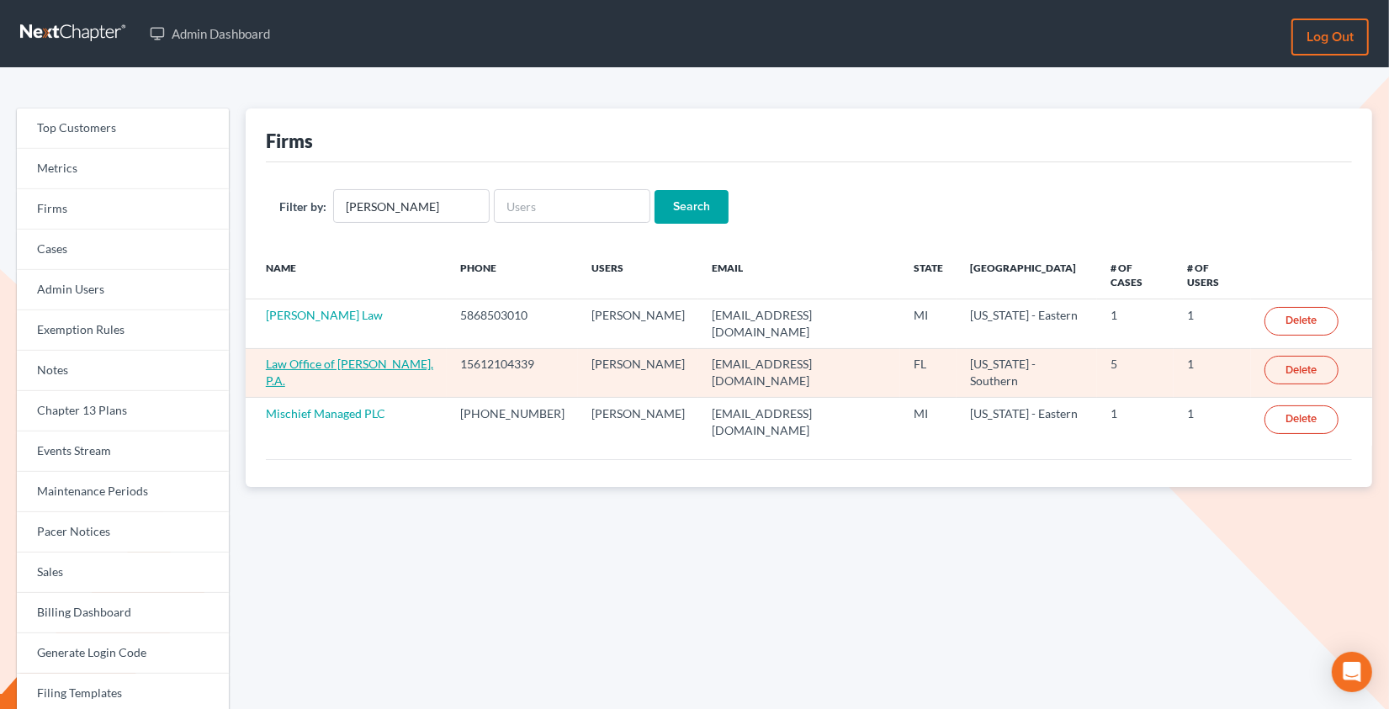
click at [341, 357] on link "Law Office of Ronnie D. Dykes, P.A." at bounding box center [349, 372] width 167 height 31
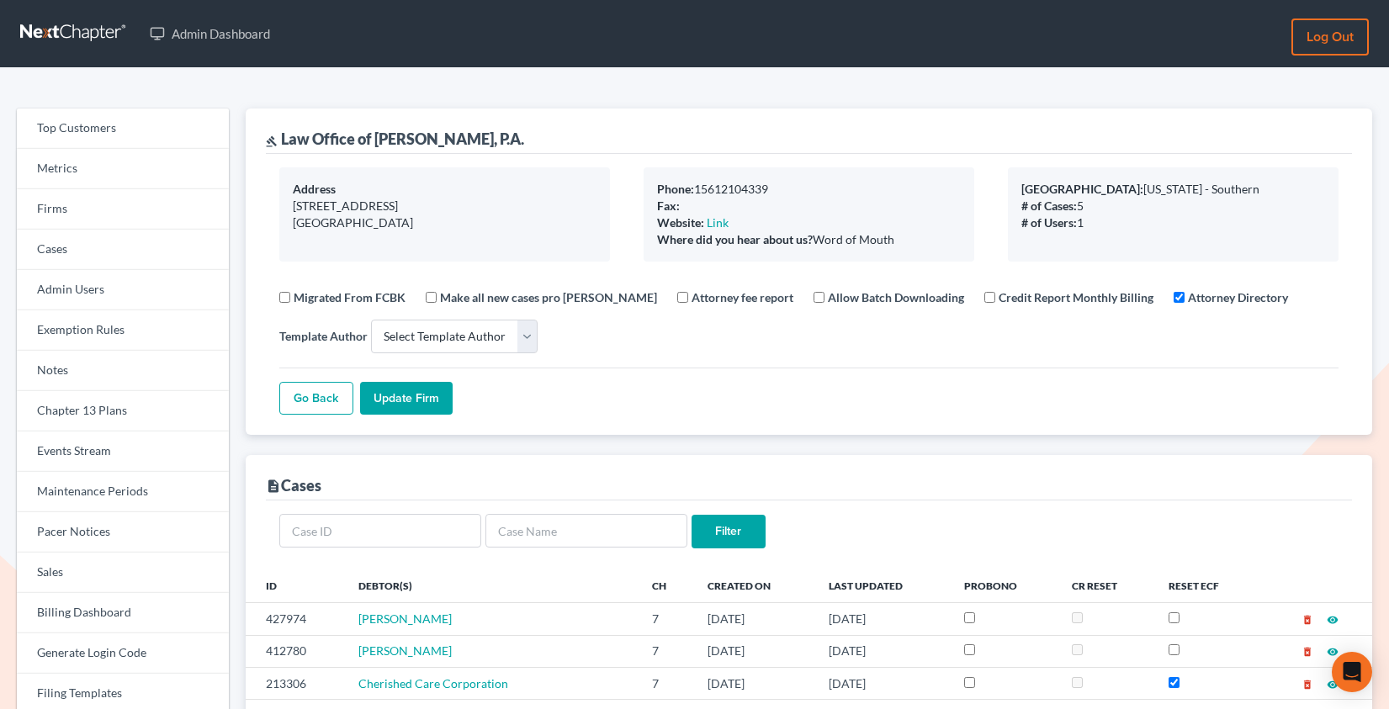
select select
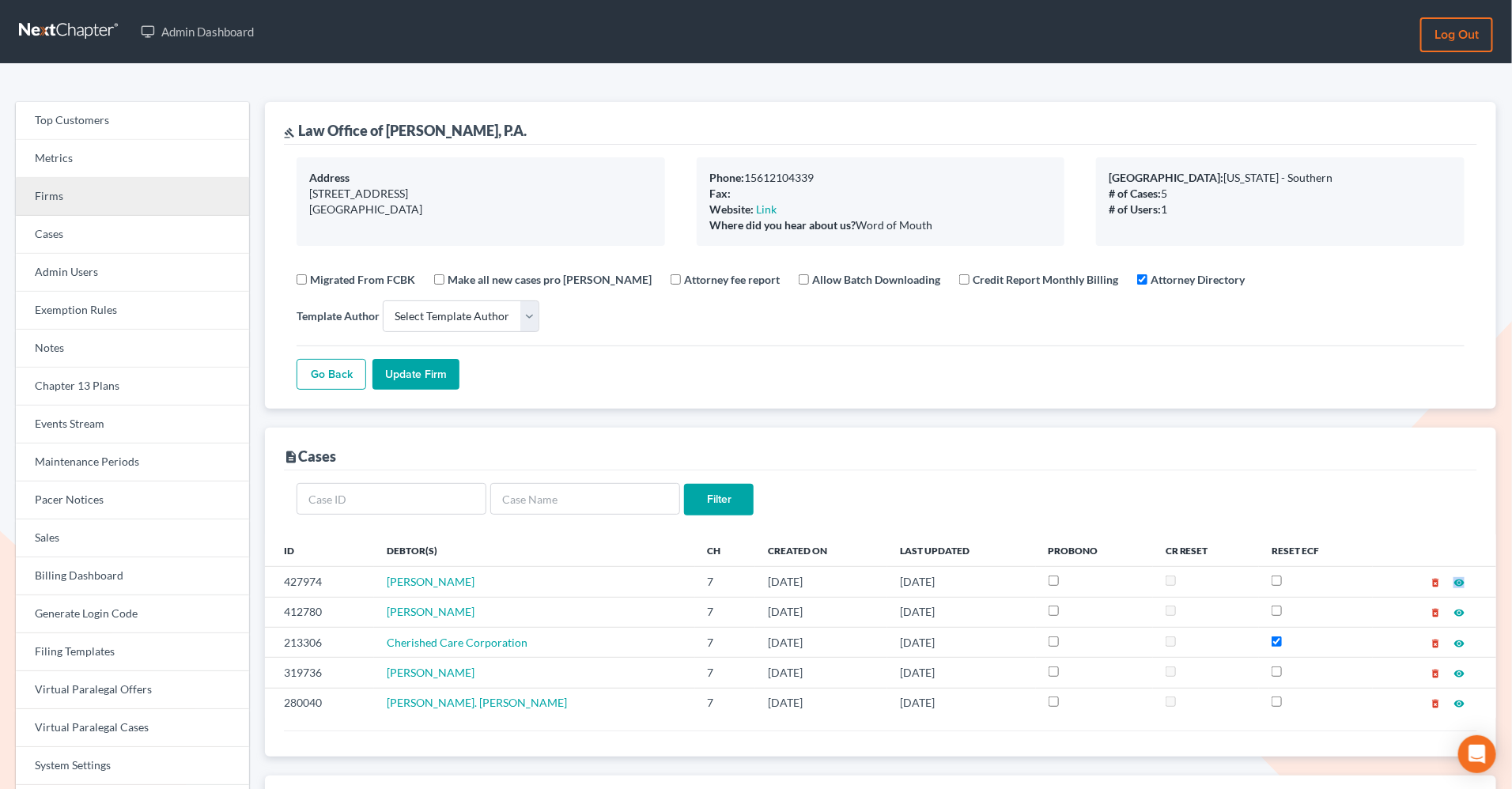
click at [61, 207] on link "Firms" at bounding box center [133, 197] width 233 height 38
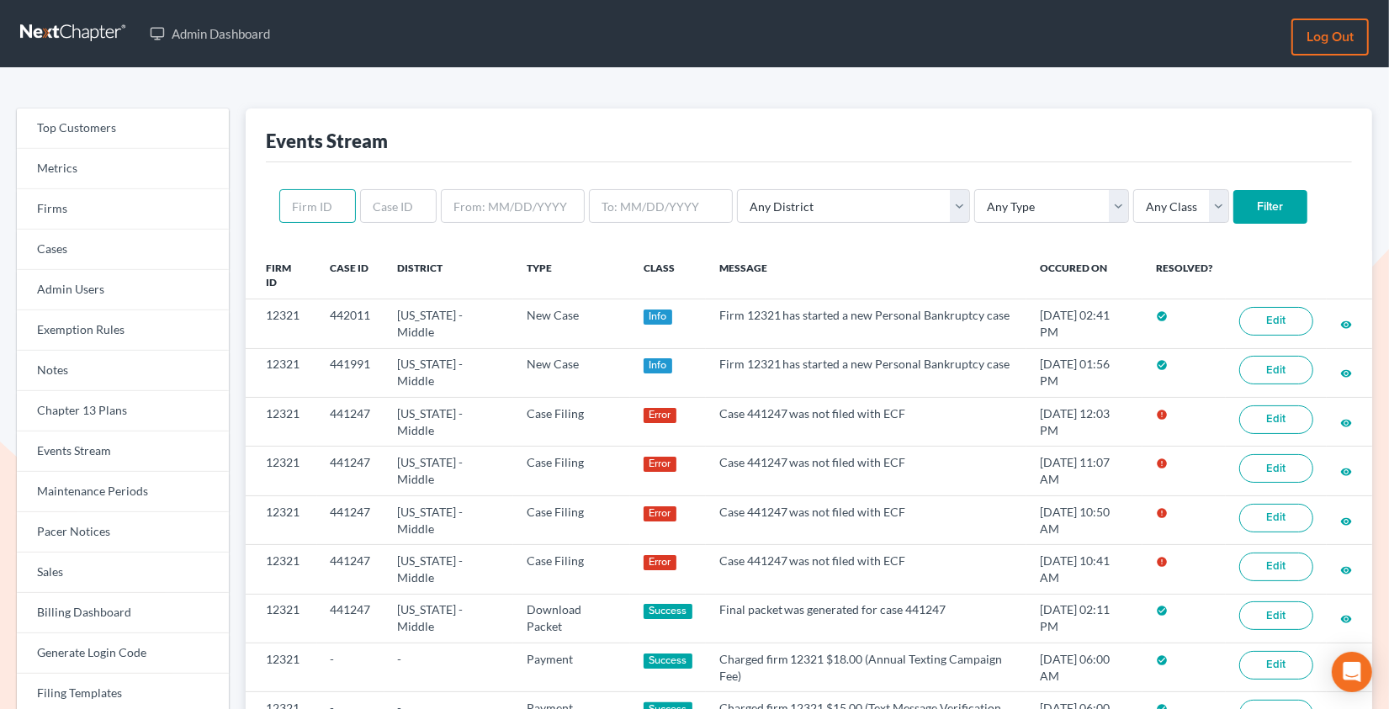
click at [329, 198] on input "text" at bounding box center [317, 206] width 77 height 34
paste input "7742"
type input "7742"
click at [1233, 190] on input "Filter" at bounding box center [1270, 207] width 74 height 34
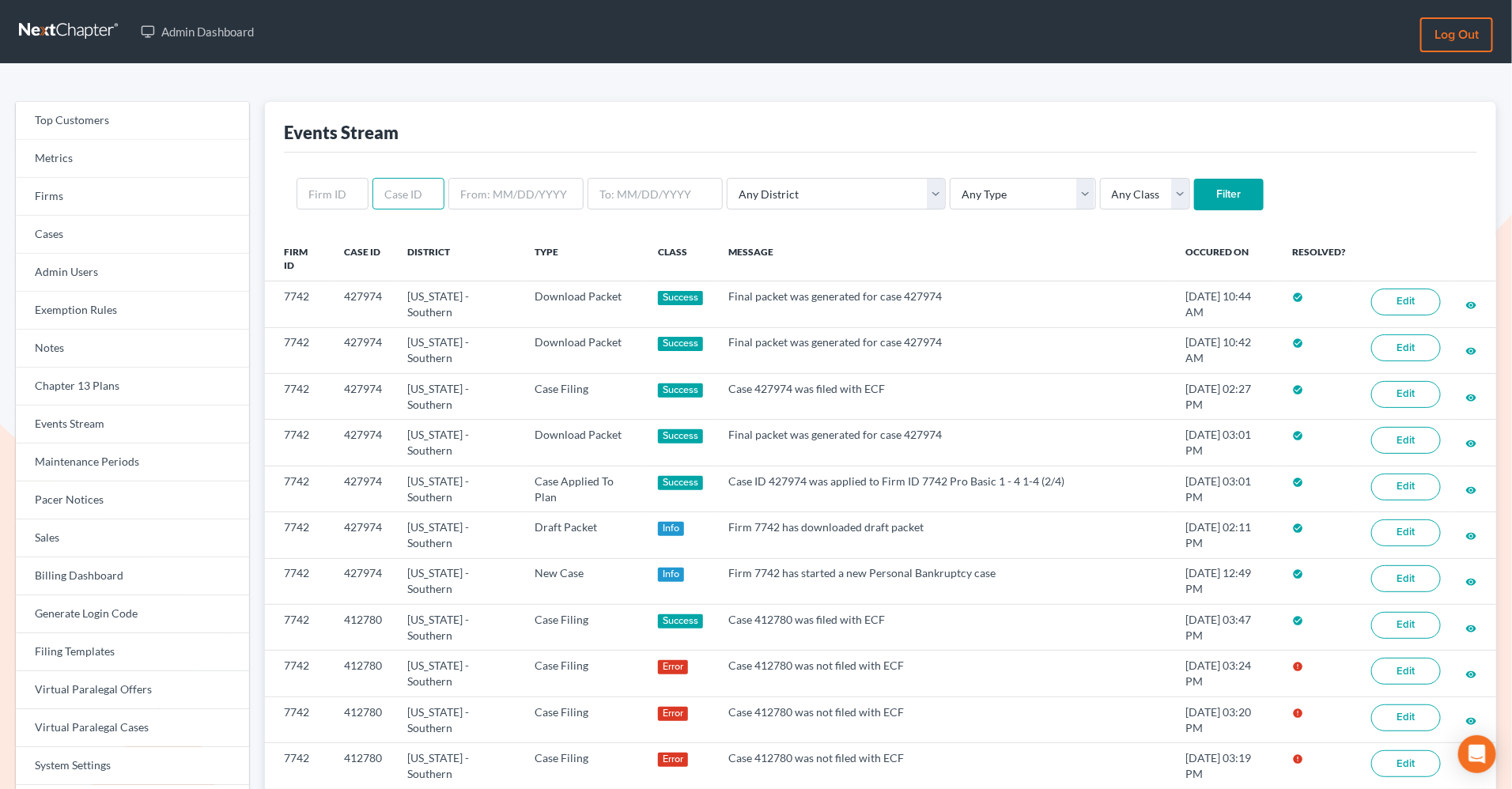
click at [410, 195] on input "text" at bounding box center [408, 194] width 72 height 32
click at [327, 195] on input "text" at bounding box center [332, 194] width 72 height 32
paste input "8680"
type input "8680"
click at [1194, 179] on input "Filter" at bounding box center [1229, 195] width 70 height 32
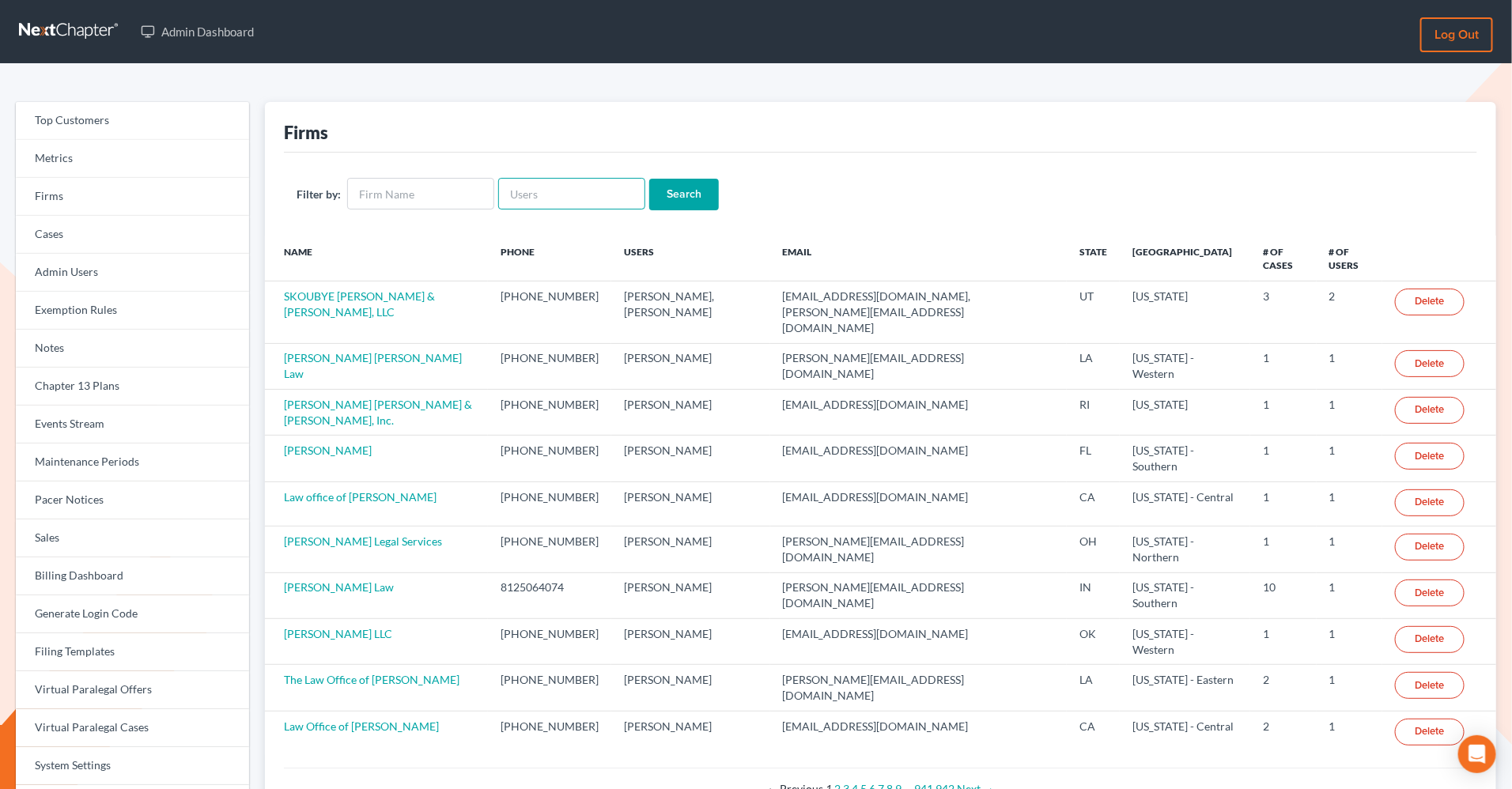
click at [575, 194] on input "text" at bounding box center [572, 194] width 147 height 32
paste input "[PERSON_NAME][EMAIL_ADDRESS][DOMAIN_NAME]"
type input "[PERSON_NAME][EMAIL_ADDRESS][DOMAIN_NAME]"
click at [649, 179] on input "Search" at bounding box center [684, 195] width 70 height 32
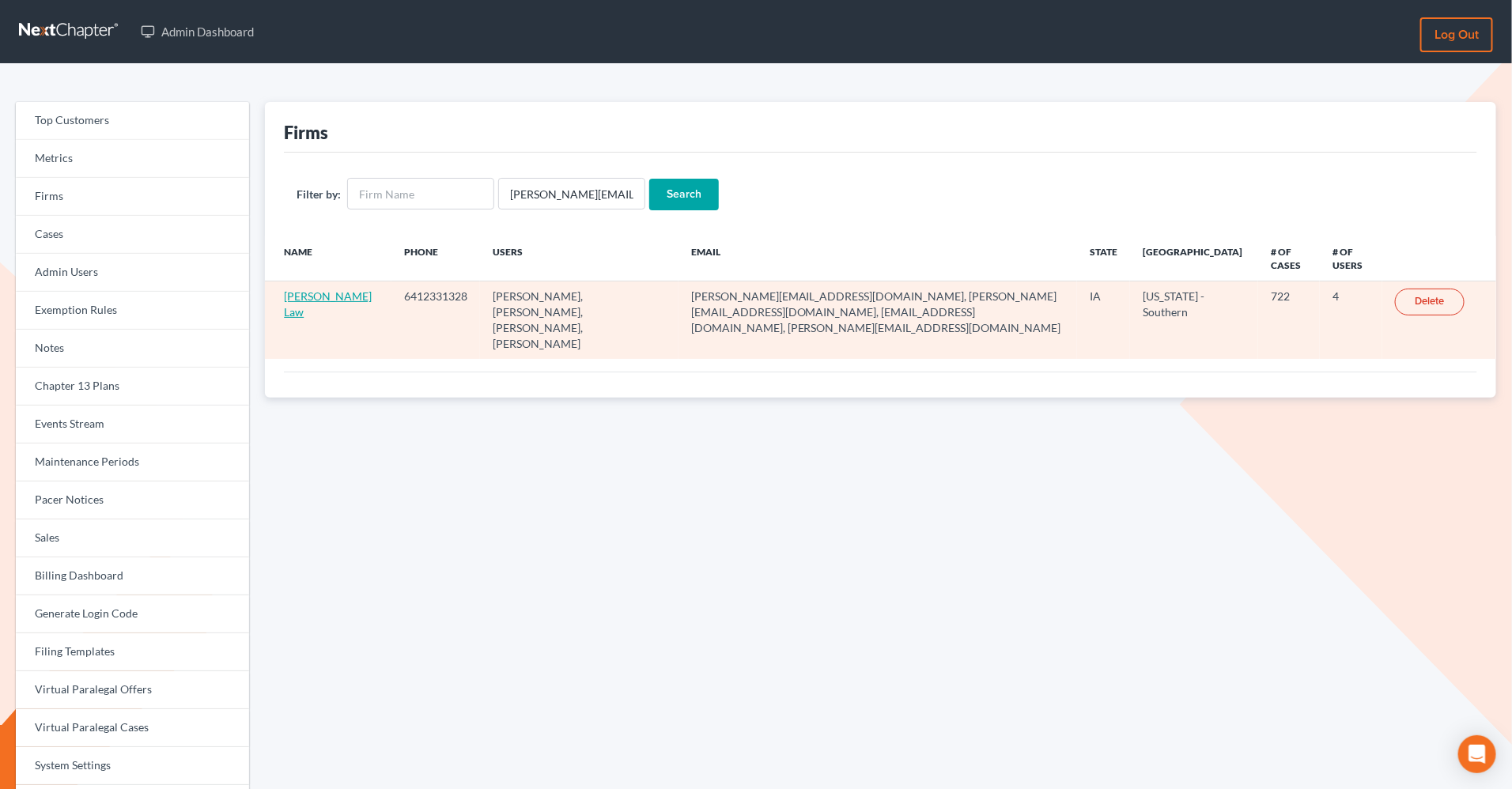
click at [313, 300] on link "[PERSON_NAME] Law" at bounding box center [327, 304] width 87 height 29
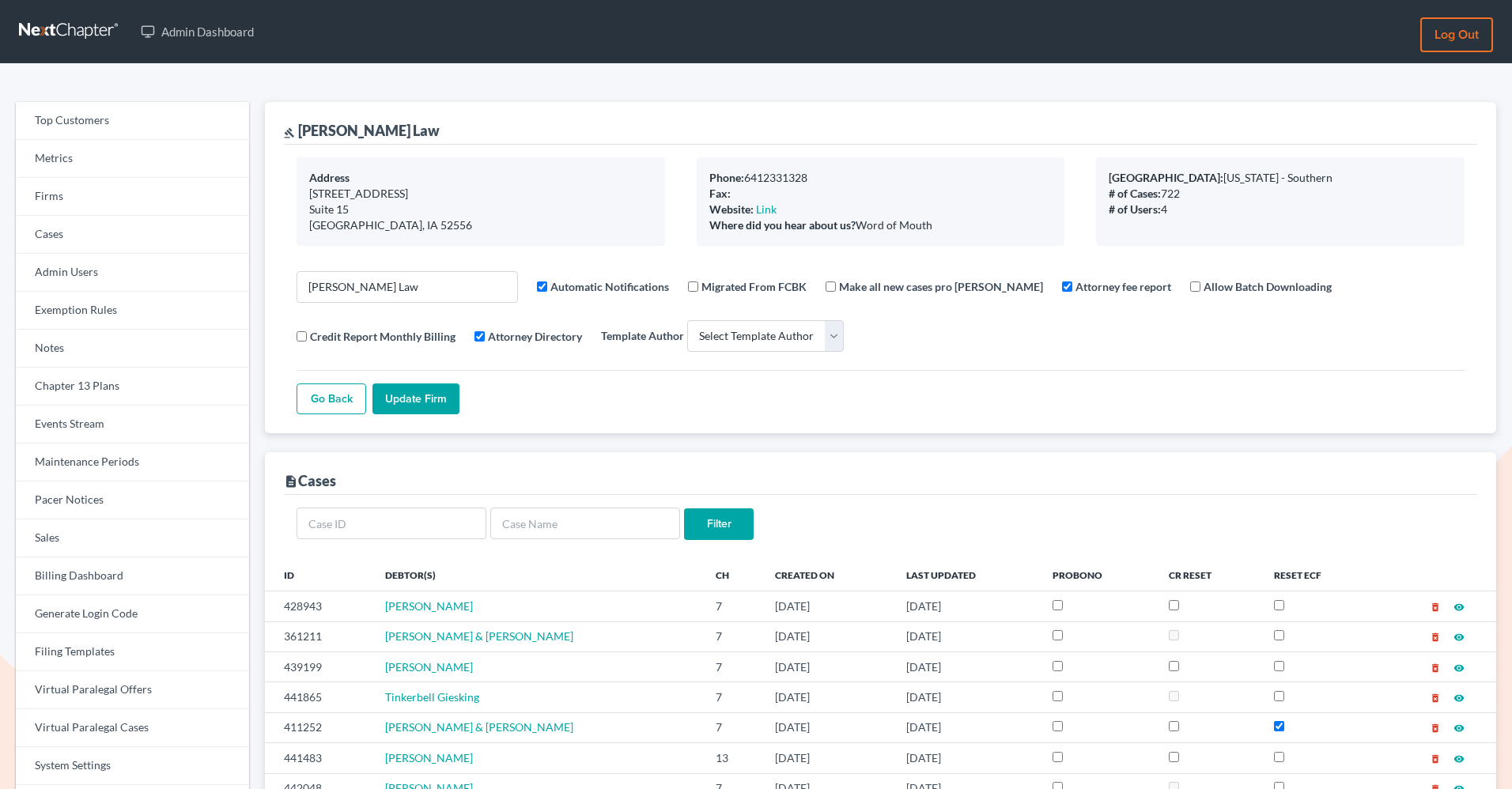
select select
click at [126, 190] on link "Firms" at bounding box center [133, 197] width 233 height 38
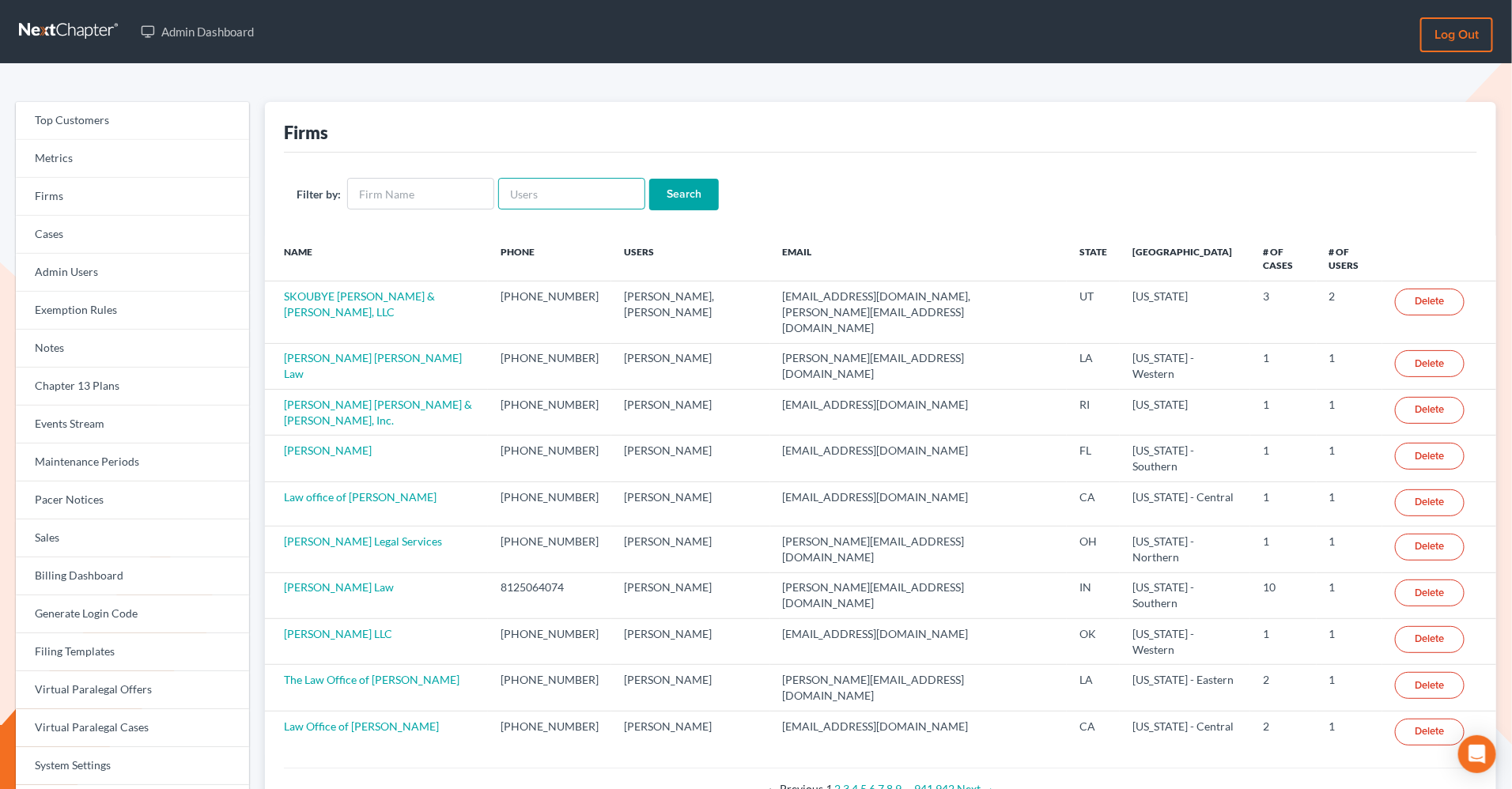
click at [535, 189] on input "text" at bounding box center [572, 194] width 147 height 32
paste input "[PERSON_NAME][EMAIL_ADDRESS][DOMAIN_NAME]"
type input "[PERSON_NAME][EMAIL_ADDRESS][DOMAIN_NAME]"
click at [649, 179] on input "Search" at bounding box center [684, 195] width 70 height 32
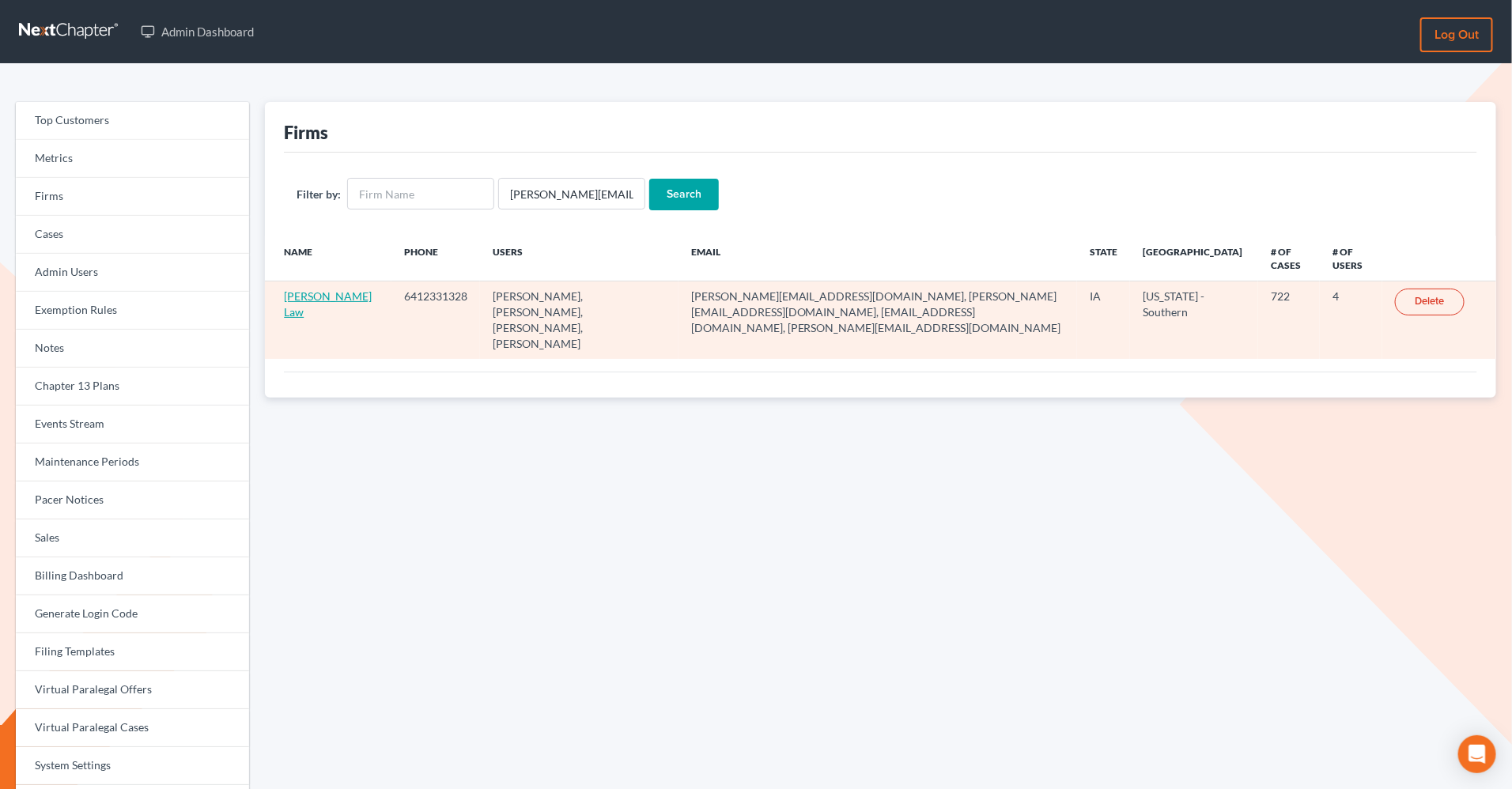
click at [292, 308] on link "[PERSON_NAME] Law" at bounding box center [327, 304] width 87 height 29
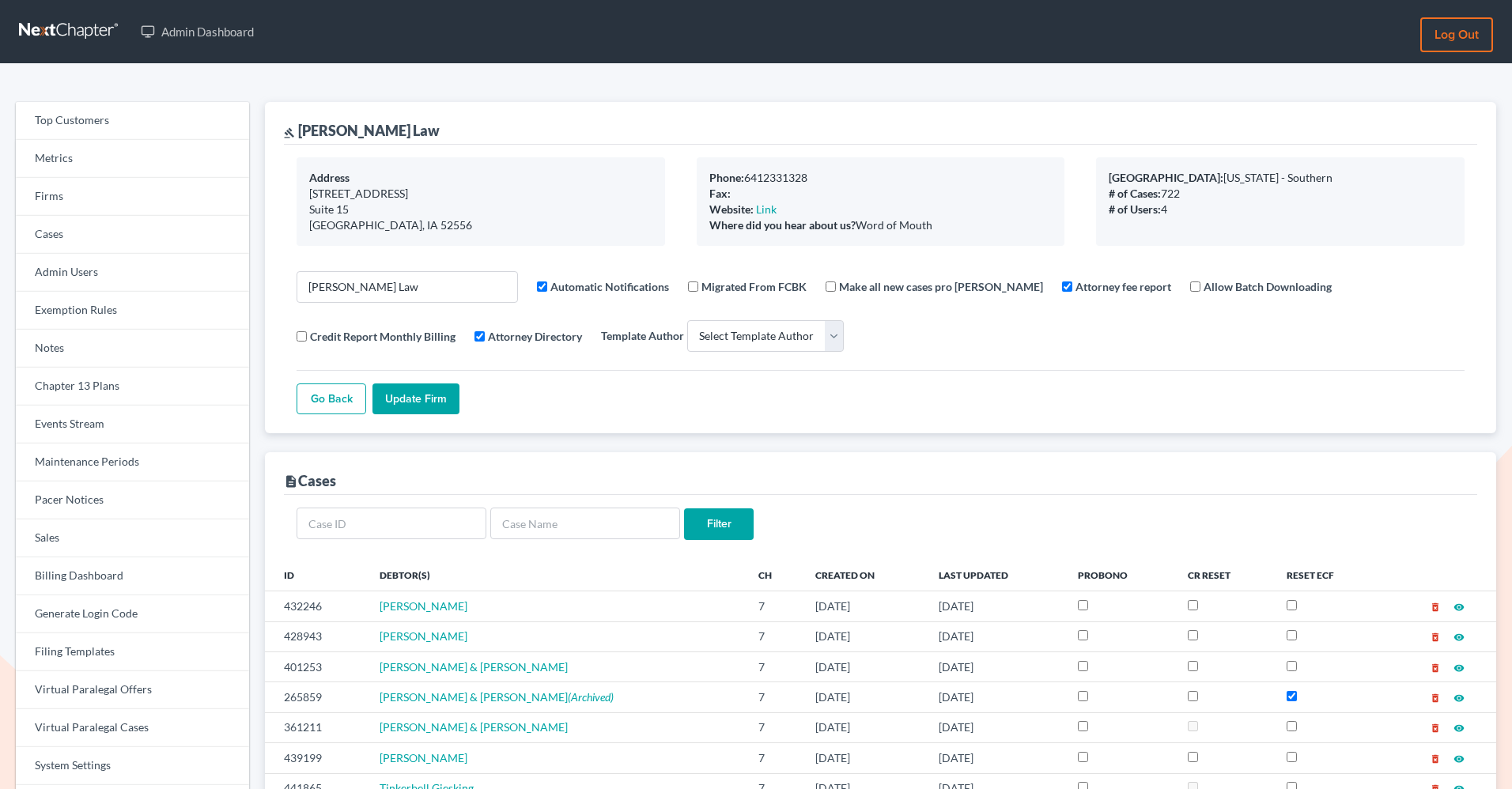
select select
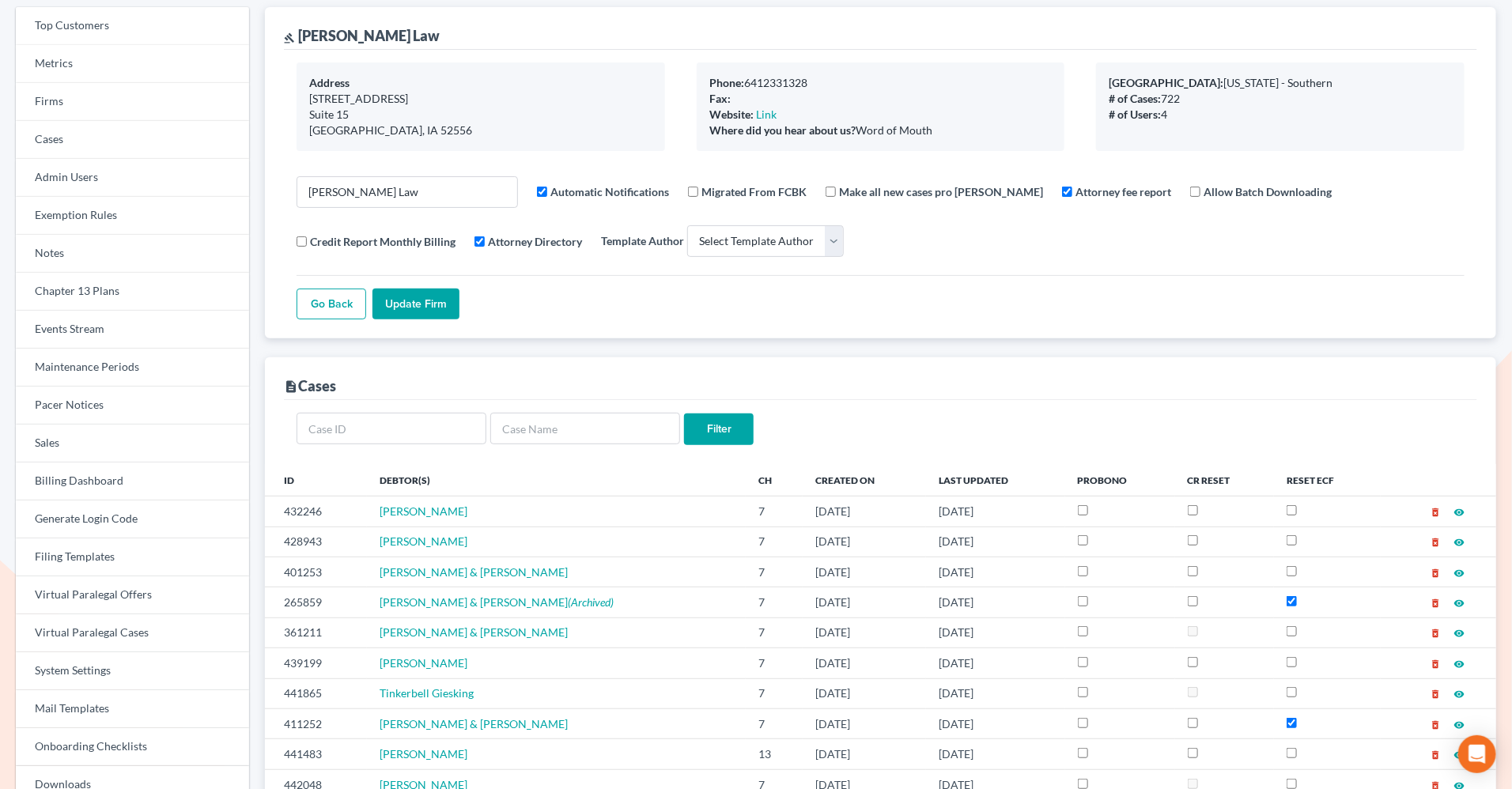
scroll to position [115, 0]
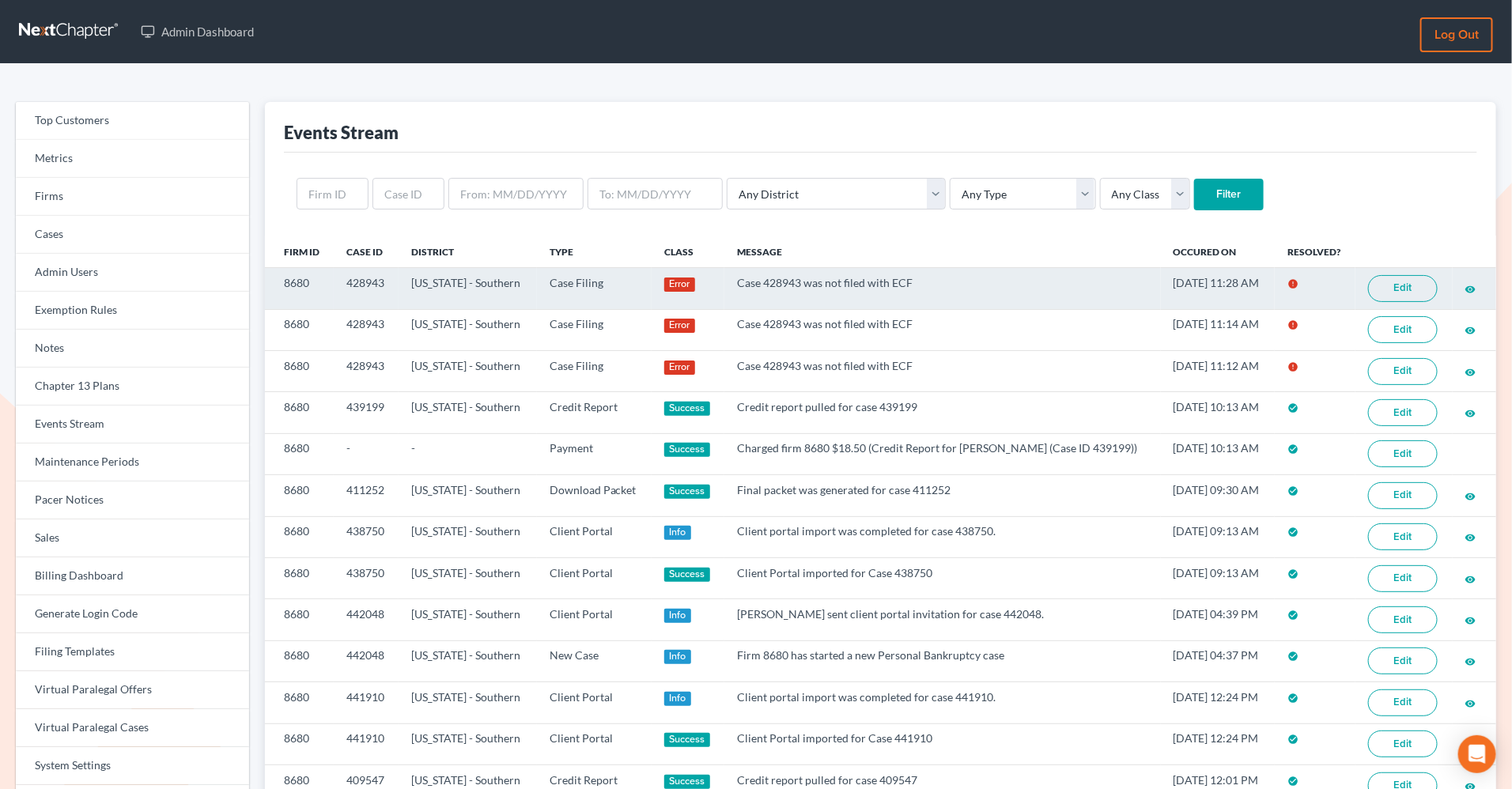
click at [1388, 285] on link "Edit" at bounding box center [1403, 289] width 70 height 27
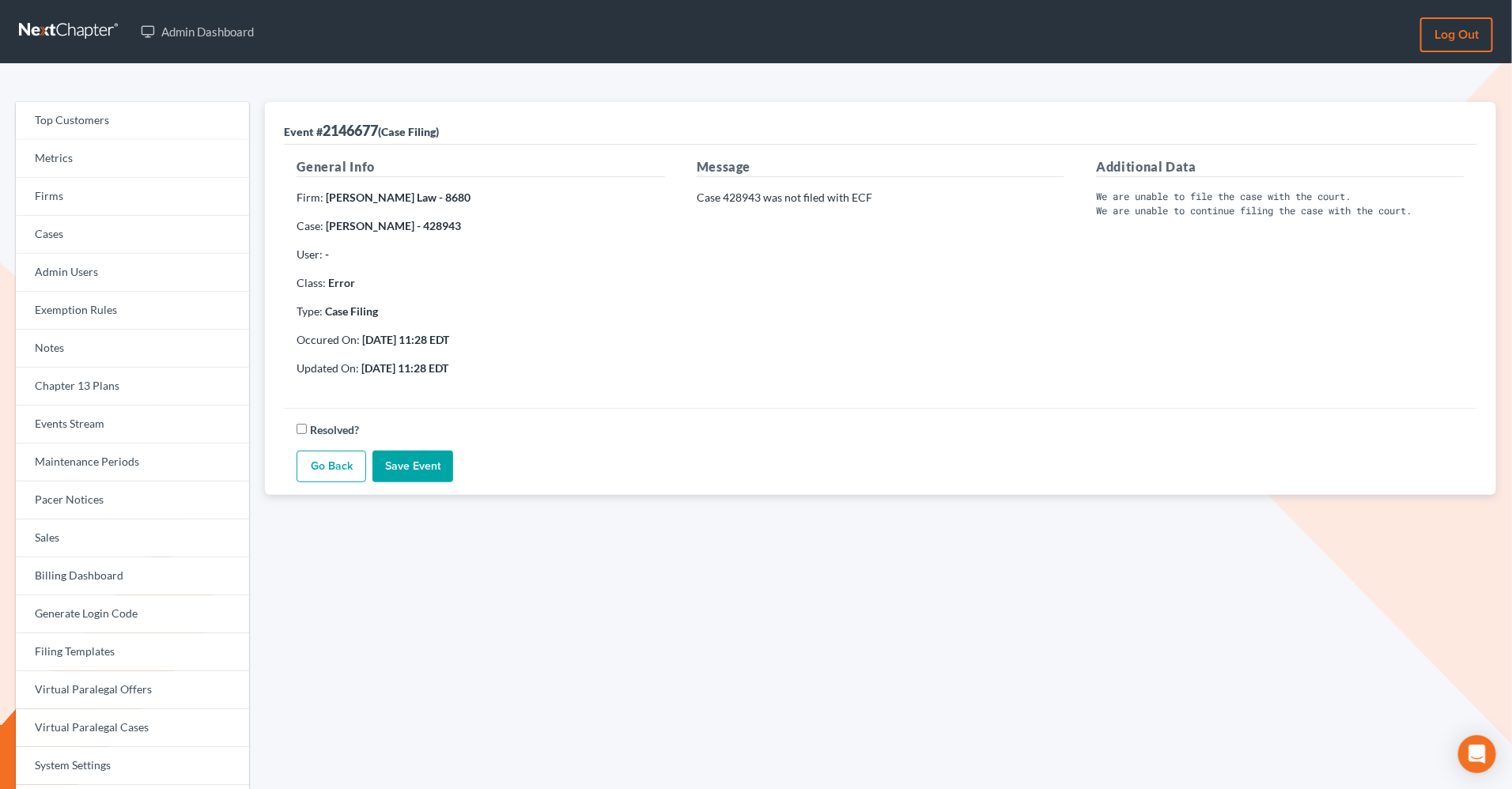
click at [416, 226] on strong "[PERSON_NAME] - 428943" at bounding box center [393, 226] width 135 height 13
copy strong "428943"
